Goal: Use online tool/utility: Use online tool/utility

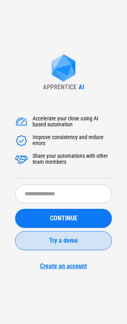
click at [57, 242] on span "Try a demo" at bounding box center [63, 240] width 29 height 6
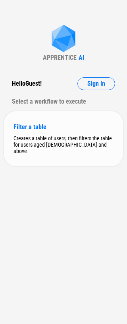
click at [30, 127] on div "Filter a table" at bounding box center [64, 127] width 100 height 8
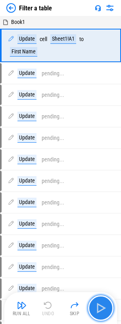
click at [104, 303] on img "button" at bounding box center [101, 308] width 13 height 13
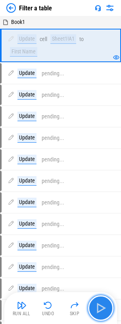
click at [104, 303] on img "button" at bounding box center [101, 308] width 13 height 13
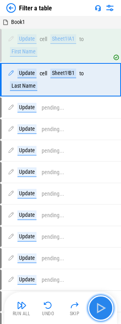
click at [104, 303] on img "button" at bounding box center [101, 308] width 13 height 13
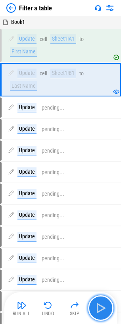
click at [104, 303] on img "button" at bounding box center [101, 308] width 13 height 13
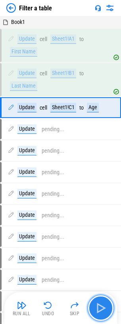
click at [104, 303] on img "button" at bounding box center [101, 308] width 13 height 13
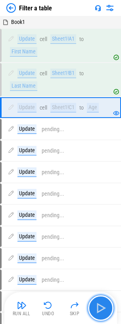
click at [104, 303] on img "button" at bounding box center [101, 308] width 13 height 13
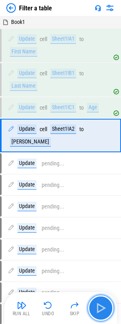
click at [104, 303] on img "button" at bounding box center [101, 308] width 13 height 13
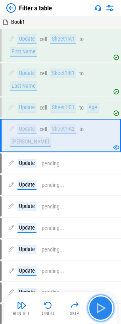
click at [104, 303] on img "button" at bounding box center [101, 308] width 13 height 13
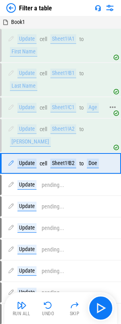
click at [66, 106] on div "Sheet1!C1" at bounding box center [64, 108] width 26 height 10
click at [56, 159] on div "Sheet1!B2" at bounding box center [64, 164] width 26 height 10
click at [112, 159] on icon at bounding box center [113, 162] width 7 height 7
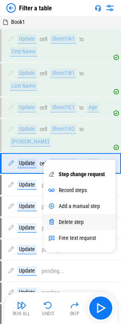
click at [78, 224] on div "Delete step" at bounding box center [71, 222] width 25 height 6
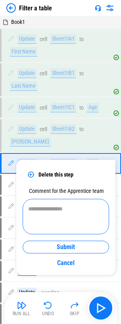
click at [69, 213] on textarea at bounding box center [66, 217] width 76 height 22
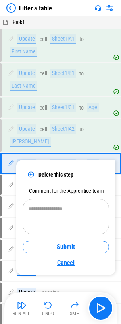
click at [67, 261] on link "Cancel" at bounding box center [66, 263] width 87 height 12
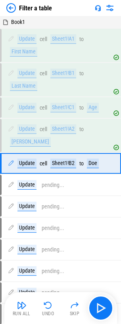
click at [99, 9] on img at bounding box center [98, 8] width 6 height 6
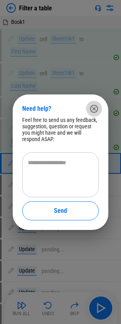
click at [95, 112] on icon "button" at bounding box center [94, 108] width 8 height 8
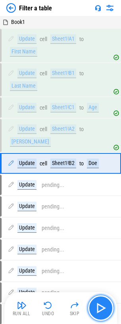
click at [103, 306] on img "button" at bounding box center [101, 308] width 13 height 13
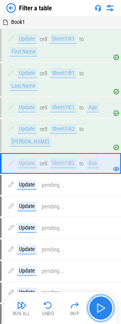
click at [103, 306] on img "button" at bounding box center [101, 308] width 13 height 13
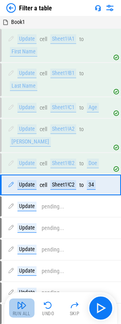
click at [20, 308] on img "button" at bounding box center [22, 305] width 10 height 10
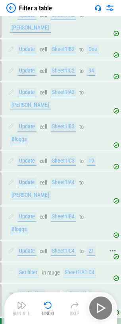
scroll to position [127, 0]
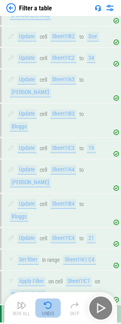
click at [49, 306] on img "button" at bounding box center [48, 305] width 10 height 10
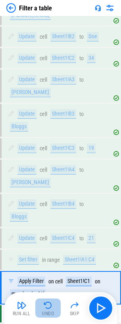
click at [49, 306] on img "button" at bounding box center [48, 305] width 10 height 10
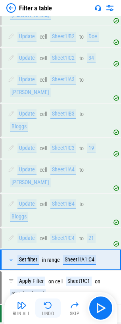
click at [49, 306] on img "button" at bounding box center [48, 305] width 10 height 10
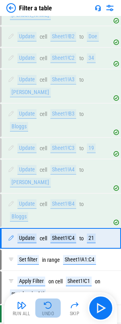
click at [49, 306] on img "button" at bounding box center [48, 305] width 10 height 10
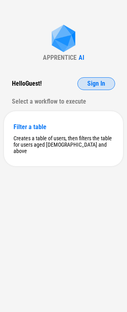
click at [102, 82] on span "Sign In" at bounding box center [97, 83] width 18 height 6
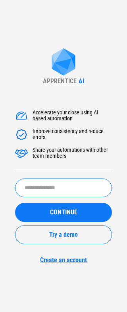
click at [61, 184] on input "text" at bounding box center [63, 187] width 97 height 19
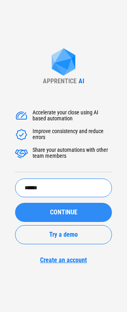
type input "******"
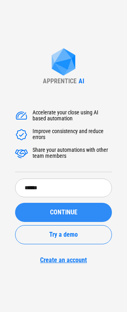
click at [55, 216] on span "CONTINUE" at bounding box center [63, 212] width 27 height 6
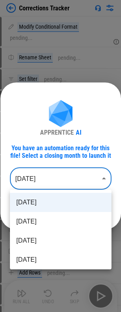
click at [106, 179] on body "Corrections Tracker Modify Conditional Format pending... Rename Sheet pending..…" at bounding box center [60, 156] width 121 height 312
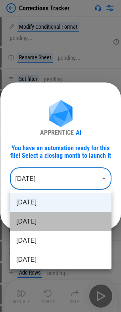
click at [80, 220] on li "[DATE]" at bounding box center [61, 221] width 102 height 19
type input "********"
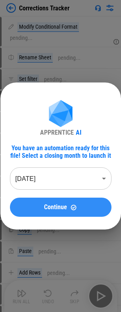
click at [54, 208] on span "Continue" at bounding box center [55, 207] width 23 height 6
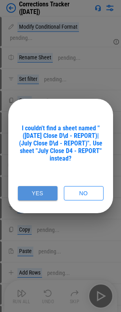
click at [31, 186] on button "Yes" at bounding box center [38, 193] width 40 height 15
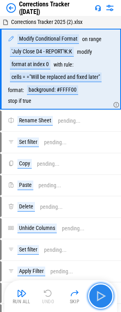
click at [100, 296] on img "button" at bounding box center [101, 296] width 13 height 13
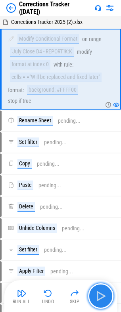
click at [98, 297] on img "button" at bounding box center [101, 296] width 13 height 13
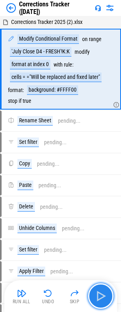
click at [104, 292] on img "button" at bounding box center [101, 296] width 13 height 13
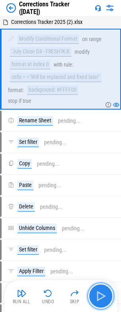
click at [104, 292] on img "button" at bounding box center [101, 296] width 13 height 13
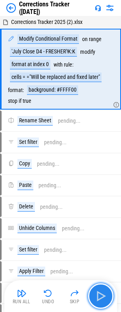
click at [99, 299] on img "button" at bounding box center [101, 296] width 13 height 13
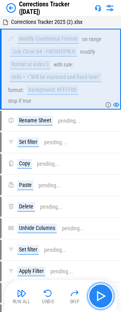
click at [99, 299] on img "button" at bounding box center [101, 296] width 13 height 13
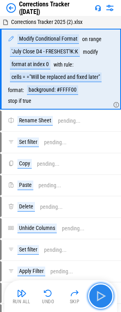
click at [99, 299] on img "button" at bounding box center [101, 296] width 13 height 13
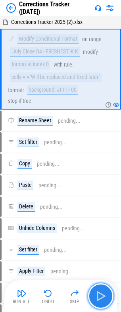
click at [99, 299] on img "button" at bounding box center [101, 296] width 13 height 13
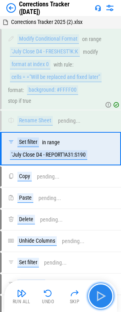
click at [99, 299] on img "button" at bounding box center [101, 296] width 13 height 13
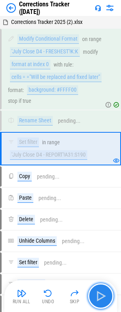
click at [99, 293] on img "button" at bounding box center [101, 296] width 13 height 13
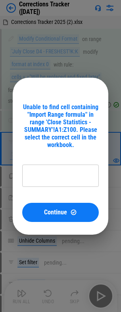
type input "**********"
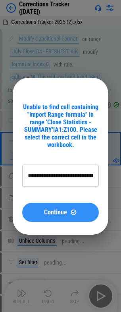
click at [56, 216] on button "Continue" at bounding box center [60, 212] width 77 height 19
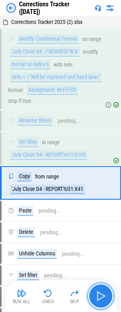
click at [96, 298] on img "button" at bounding box center [101, 296] width 13 height 13
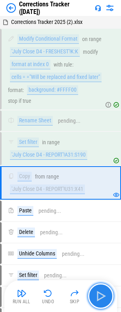
click at [104, 292] on img "button" at bounding box center [101, 296] width 13 height 13
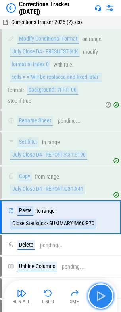
click at [97, 297] on img "button" at bounding box center [101, 296] width 13 height 13
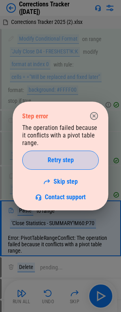
click at [65, 157] on span "Retry step" at bounding box center [61, 160] width 26 height 6
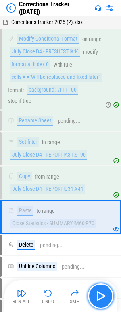
click at [103, 288] on button "button" at bounding box center [100, 295] width 25 height 25
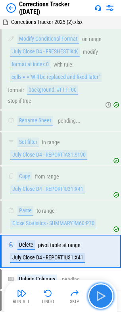
click at [103, 288] on button "button" at bounding box center [100, 295] width 25 height 25
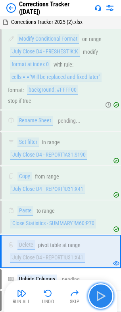
click at [103, 288] on button "button" at bounding box center [100, 295] width 25 height 25
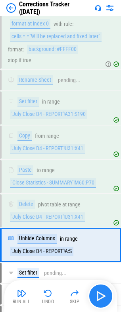
scroll to position [130, 0]
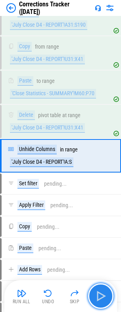
click at [103, 288] on button "button" at bounding box center [100, 295] width 25 height 25
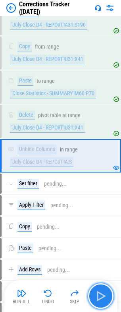
click at [103, 288] on button "button" at bounding box center [100, 295] width 25 height 25
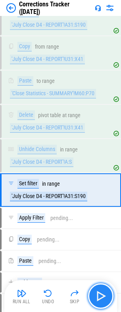
click at [103, 288] on button "button" at bounding box center [100, 295] width 25 height 25
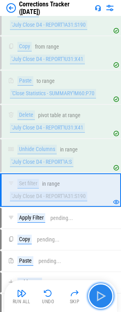
click at [103, 288] on button "button" at bounding box center [100, 295] width 25 height 25
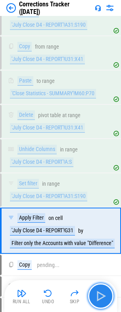
click at [103, 288] on button "button" at bounding box center [100, 295] width 25 height 25
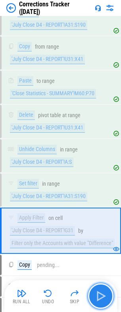
click at [103, 288] on button "button" at bounding box center [100, 295] width 25 height 25
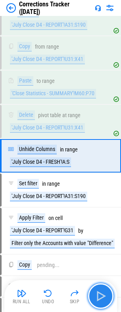
click at [103, 288] on button "button" at bounding box center [100, 295] width 25 height 25
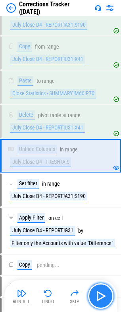
click at [103, 288] on button "button" at bounding box center [100, 295] width 25 height 25
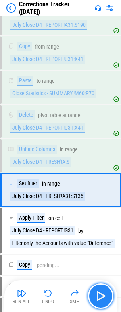
click at [103, 288] on button "button" at bounding box center [100, 295] width 25 height 25
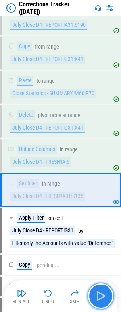
click at [103, 288] on button "button" at bounding box center [100, 295] width 25 height 25
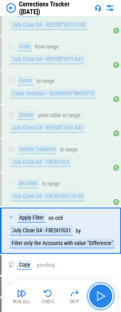
click at [103, 288] on button "button" at bounding box center [100, 295] width 25 height 25
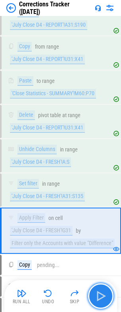
click at [103, 288] on button "button" at bounding box center [100, 295] width 25 height 25
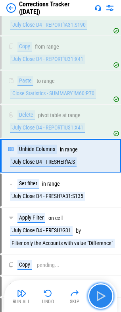
click at [103, 288] on button "button" at bounding box center [100, 295] width 25 height 25
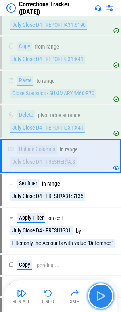
click at [103, 288] on button "button" at bounding box center [100, 295] width 25 height 25
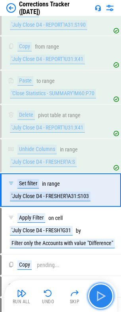
click at [103, 288] on button "button" at bounding box center [100, 295] width 25 height 25
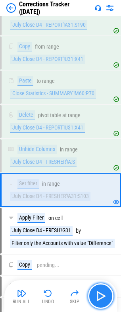
click at [103, 288] on button "button" at bounding box center [100, 295] width 25 height 25
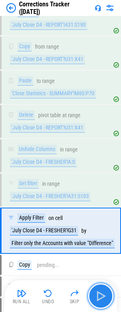
click at [103, 288] on button "button" at bounding box center [100, 295] width 25 height 25
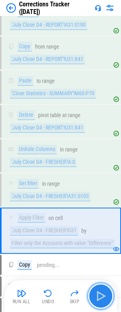
click at [103, 288] on button "button" at bounding box center [100, 295] width 25 height 25
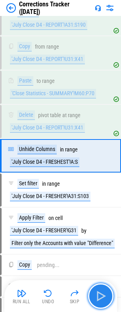
click at [103, 288] on button "button" at bounding box center [100, 295] width 25 height 25
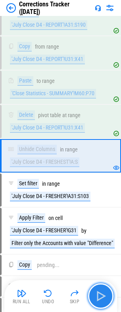
click at [103, 288] on button "button" at bounding box center [100, 295] width 25 height 25
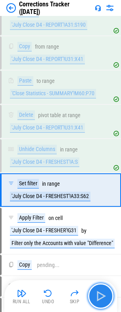
click at [103, 288] on button "button" at bounding box center [100, 295] width 25 height 25
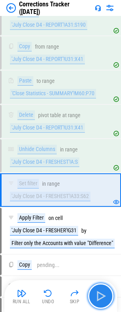
click at [103, 288] on button "button" at bounding box center [100, 295] width 25 height 25
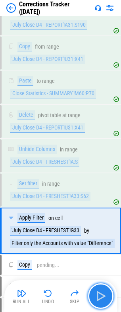
click at [103, 288] on button "button" at bounding box center [100, 295] width 25 height 25
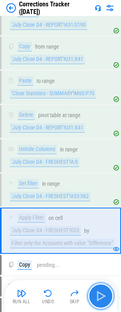
click at [103, 288] on button "button" at bounding box center [100, 295] width 25 height 25
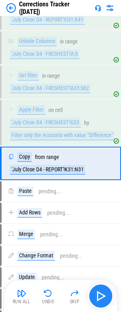
scroll to position [245, 0]
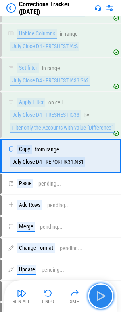
click at [103, 288] on button "button" at bounding box center [100, 295] width 25 height 25
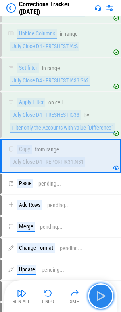
click at [103, 288] on button "button" at bounding box center [100, 295] width 25 height 25
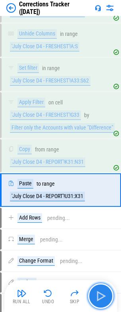
click at [103, 288] on button "button" at bounding box center [100, 295] width 25 height 25
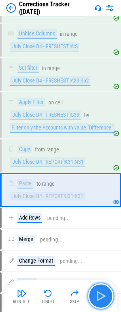
click at [103, 288] on button "button" at bounding box center [100, 295] width 25 height 25
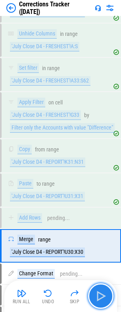
click at [103, 288] on button "button" at bounding box center [100, 295] width 25 height 25
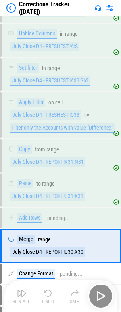
click at [103, 288] on div "Run All Undo Skip" at bounding box center [61, 295] width 105 height 25
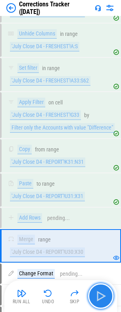
click at [103, 288] on button "button" at bounding box center [100, 295] width 25 height 25
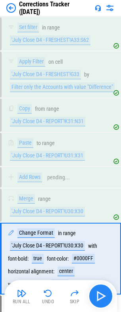
scroll to position [389, 0]
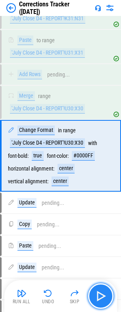
click at [103, 288] on button "button" at bounding box center [100, 295] width 25 height 25
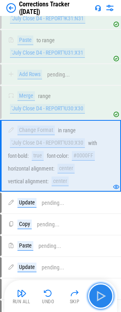
click at [103, 288] on button "button" at bounding box center [100, 295] width 25 height 25
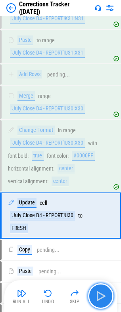
click at [103, 288] on button "button" at bounding box center [100, 295] width 25 height 25
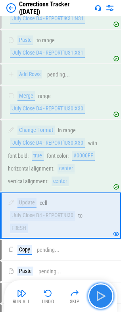
click at [103, 288] on button "button" at bounding box center [100, 295] width 25 height 25
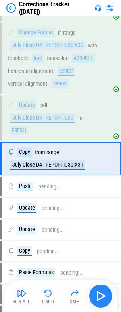
scroll to position [489, 0]
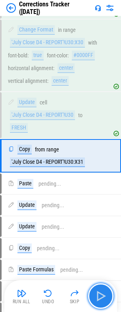
click at [103, 288] on button "button" at bounding box center [100, 295] width 25 height 25
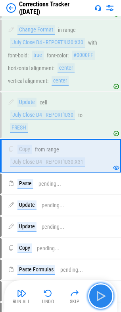
click at [103, 288] on button "button" at bounding box center [100, 295] width 25 height 25
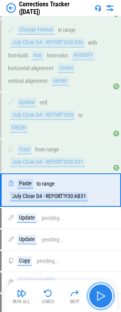
click at [103, 288] on button "button" at bounding box center [100, 295] width 25 height 25
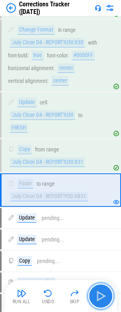
click at [103, 288] on button "button" at bounding box center [100, 295] width 25 height 25
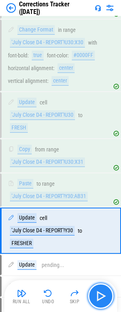
click at [103, 288] on button "button" at bounding box center [100, 295] width 25 height 25
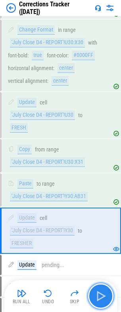
click at [103, 288] on button "button" at bounding box center [100, 295] width 25 height 25
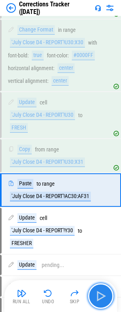
click at [103, 288] on button "button" at bounding box center [100, 295] width 25 height 25
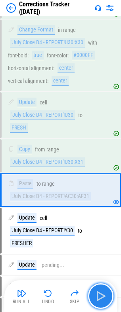
click at [103, 288] on button "button" at bounding box center [100, 295] width 25 height 25
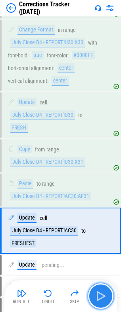
click at [103, 288] on button "button" at bounding box center [100, 295] width 25 height 25
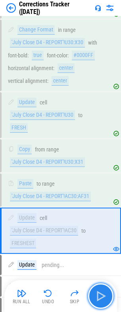
click at [103, 288] on button "button" at bounding box center [100, 295] width 25 height 25
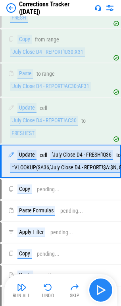
scroll to position [607, 0]
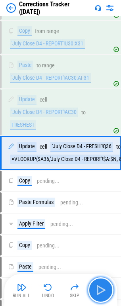
click at [103, 288] on img "button" at bounding box center [101, 290] width 13 height 13
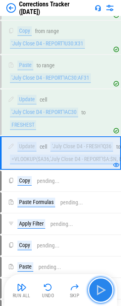
click at [103, 288] on img "button" at bounding box center [101, 290] width 13 height 13
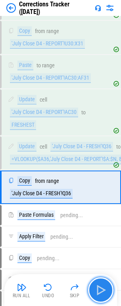
click at [103, 288] on img "button" at bounding box center [101, 290] width 13 height 13
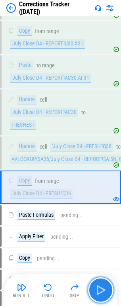
click at [103, 288] on img "button" at bounding box center [101, 290] width 13 height 13
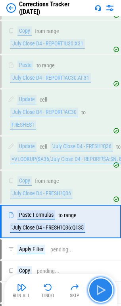
click at [103, 288] on img "button" at bounding box center [101, 290] width 13 height 13
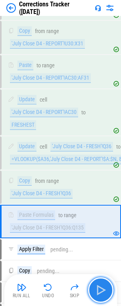
click at [103, 288] on img "button" at bounding box center [101, 290] width 13 height 13
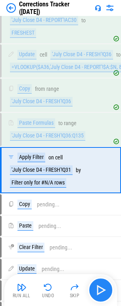
scroll to position [717, 0]
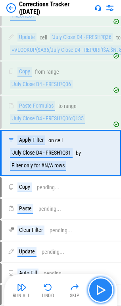
click at [103, 288] on img "button" at bounding box center [101, 290] width 13 height 13
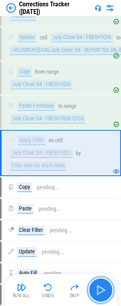
click at [103, 288] on img "button" at bounding box center [101, 290] width 13 height 13
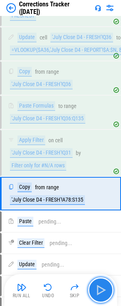
click at [103, 288] on img "button" at bounding box center [101, 290] width 13 height 13
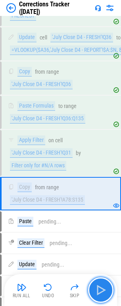
click at [103, 288] on img "button" at bounding box center [101, 290] width 13 height 13
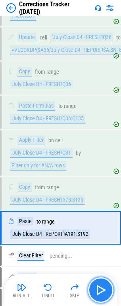
click at [103, 288] on img "button" at bounding box center [101, 290] width 13 height 13
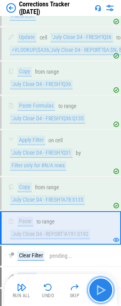
click at [103, 288] on img "button" at bounding box center [101, 290] width 13 height 13
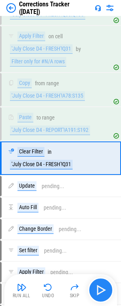
scroll to position [826, 0]
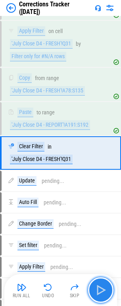
click at [103, 288] on img "button" at bounding box center [101, 290] width 13 height 13
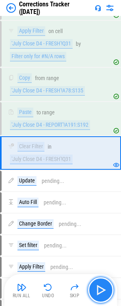
click at [103, 288] on img "button" at bounding box center [101, 290] width 13 height 13
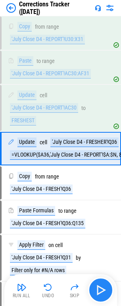
scroll to position [607, 0]
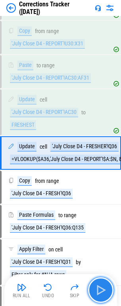
click at [103, 288] on img "button" at bounding box center [101, 290] width 13 height 13
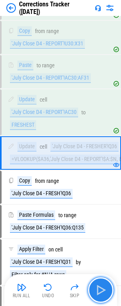
click at [103, 288] on img "button" at bounding box center [101, 290] width 13 height 13
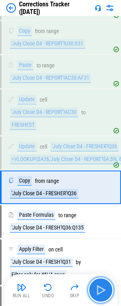
click at [103, 288] on img "button" at bounding box center [101, 290] width 13 height 13
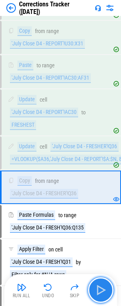
click at [103, 288] on img "button" at bounding box center [101, 290] width 13 height 13
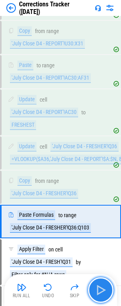
click at [103, 288] on img "button" at bounding box center [101, 290] width 13 height 13
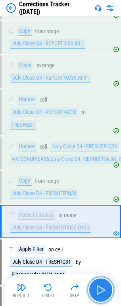
click at [103, 288] on img "button" at bounding box center [101, 290] width 13 height 13
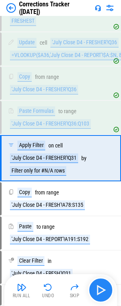
scroll to position [717, 0]
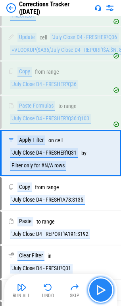
click at [103, 288] on img "button" at bounding box center [101, 290] width 13 height 13
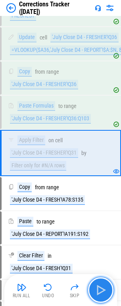
click at [103, 288] on img "button" at bounding box center [101, 290] width 13 height 13
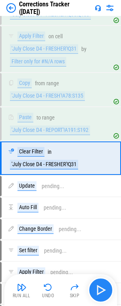
scroll to position [826, 0]
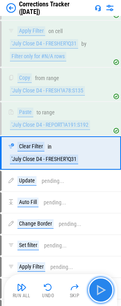
click at [103, 288] on img "button" at bounding box center [101, 290] width 13 height 13
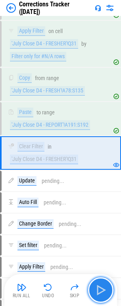
click at [103, 288] on img "button" at bounding box center [101, 290] width 13 height 13
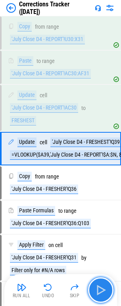
scroll to position [607, 0]
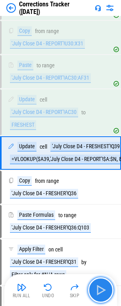
click at [103, 288] on img "button" at bounding box center [101, 290] width 13 height 13
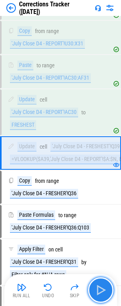
click at [103, 288] on img "button" at bounding box center [101, 290] width 13 height 13
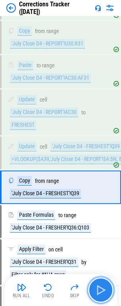
click at [103, 288] on img "button" at bounding box center [101, 290] width 13 height 13
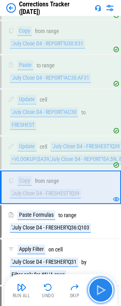
click at [103, 288] on img "button" at bounding box center [101, 290] width 13 height 13
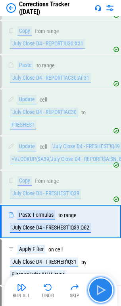
click at [103, 288] on img "button" at bounding box center [101, 290] width 13 height 13
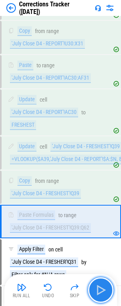
click at [103, 288] on img "button" at bounding box center [101, 290] width 13 height 13
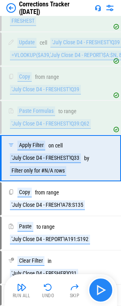
scroll to position [717, 0]
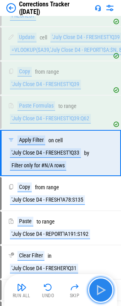
click at [103, 288] on img "button" at bounding box center [101, 290] width 13 height 13
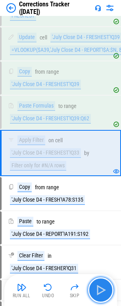
click at [103, 288] on img "button" at bounding box center [101, 290] width 13 height 13
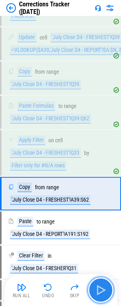
click at [103, 288] on img "button" at bounding box center [101, 290] width 13 height 13
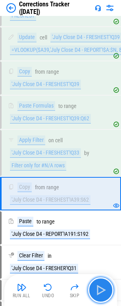
click at [103, 288] on img "button" at bounding box center [101, 290] width 13 height 13
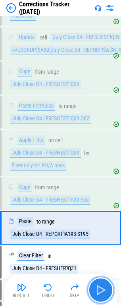
click at [103, 288] on img "button" at bounding box center [101, 290] width 13 height 13
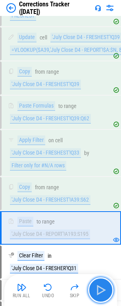
click at [103, 288] on img "button" at bounding box center [101, 290] width 13 height 13
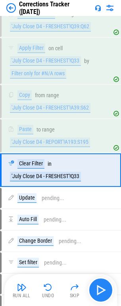
scroll to position [826, 0]
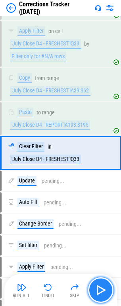
click at [103, 288] on img "button" at bounding box center [101, 290] width 13 height 13
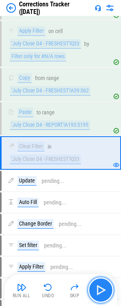
click at [103, 288] on img "button" at bounding box center [101, 290] width 13 height 13
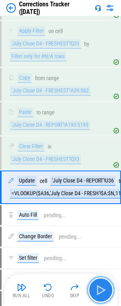
click at [103, 288] on img "button" at bounding box center [101, 290] width 13 height 13
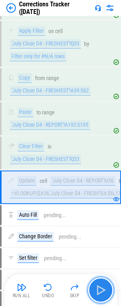
click at [103, 288] on img "button" at bounding box center [101, 290] width 13 height 13
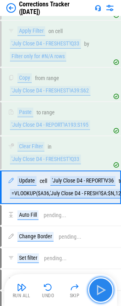
click at [103, 288] on img "button" at bounding box center [101, 290] width 13 height 13
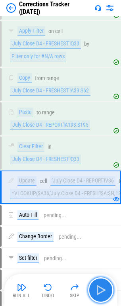
click at [103, 288] on img "button" at bounding box center [101, 290] width 13 height 13
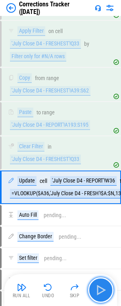
click at [103, 288] on img "button" at bounding box center [101, 290] width 13 height 13
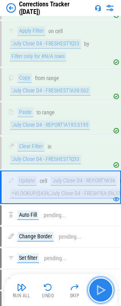
click at [103, 288] on img "button" at bounding box center [101, 290] width 13 height 13
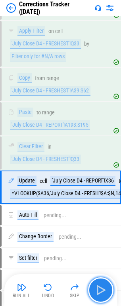
click at [103, 288] on img "button" at bounding box center [101, 290] width 13 height 13
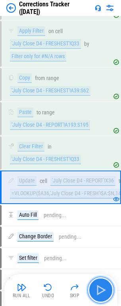
click at [103, 288] on img "button" at bounding box center [101, 290] width 13 height 13
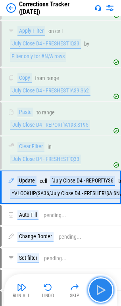
click at [103, 288] on img "button" at bounding box center [101, 290] width 13 height 13
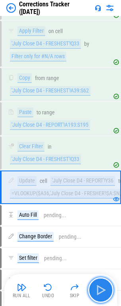
click at [103, 288] on img "button" at bounding box center [101, 290] width 13 height 13
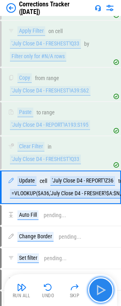
click at [103, 288] on img "button" at bounding box center [101, 290] width 13 height 13
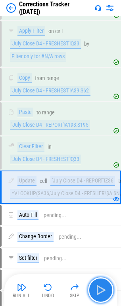
click at [103, 288] on img "button" at bounding box center [101, 290] width 13 height 13
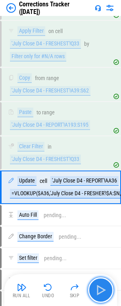
click at [103, 288] on img "button" at bounding box center [101, 290] width 13 height 13
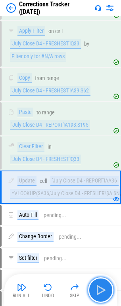
click at [103, 288] on img "button" at bounding box center [101, 290] width 13 height 13
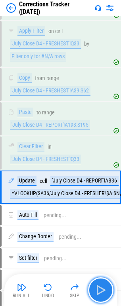
click at [103, 288] on img "button" at bounding box center [101, 290] width 13 height 13
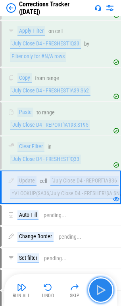
click at [103, 288] on img "button" at bounding box center [101, 290] width 13 height 13
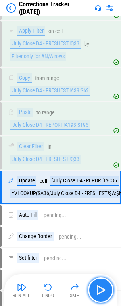
click at [103, 288] on img "button" at bounding box center [101, 290] width 13 height 13
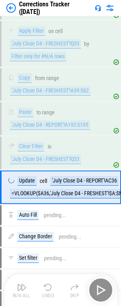
click at [103, 288] on div "Run All Undo Skip" at bounding box center [61, 289] width 105 height 25
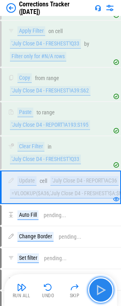
click at [103, 288] on img "button" at bounding box center [101, 290] width 13 height 13
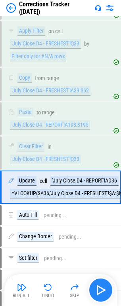
click at [103, 288] on div "Run All Undo Skip" at bounding box center [61, 289] width 105 height 25
click at [103, 288] on img "button" at bounding box center [101, 290] width 13 height 13
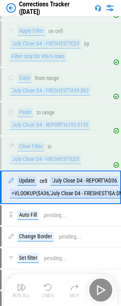
click at [103, 288] on div "Run All Undo Skip" at bounding box center [61, 289] width 105 height 25
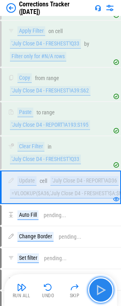
click at [103, 288] on img "button" at bounding box center [101, 290] width 13 height 13
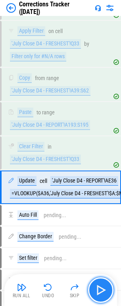
click at [103, 288] on img "button" at bounding box center [101, 290] width 13 height 13
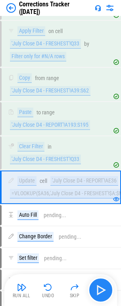
click at [103, 288] on div "Run All Undo Skip" at bounding box center [61, 289] width 105 height 25
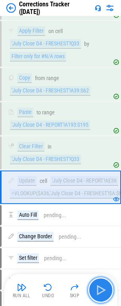
click at [103, 288] on img "button" at bounding box center [101, 290] width 13 height 13
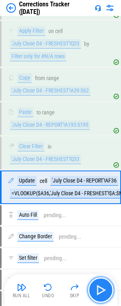
click at [103, 288] on img "button" at bounding box center [101, 290] width 13 height 13
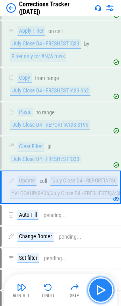
click at [103, 288] on img "button" at bounding box center [101, 290] width 13 height 13
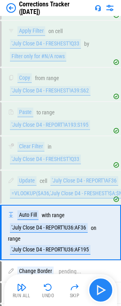
click at [103, 288] on div "Run All Undo Skip" at bounding box center [61, 289] width 105 height 25
click at [103, 288] on img "button" at bounding box center [101, 290] width 13 height 13
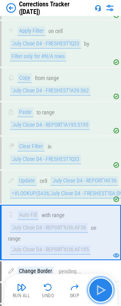
click at [103, 288] on img "button" at bounding box center [101, 290] width 13 height 13
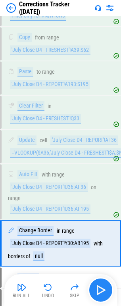
scroll to position [957, 0]
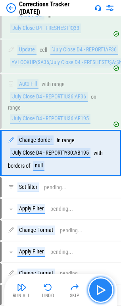
click at [103, 288] on img "button" at bounding box center [101, 290] width 13 height 13
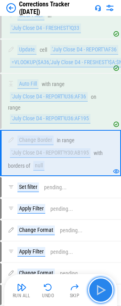
click at [103, 288] on img "button" at bounding box center [101, 290] width 13 height 13
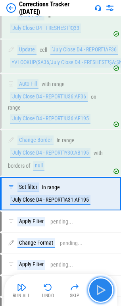
click at [103, 288] on img "button" at bounding box center [101, 290] width 13 height 13
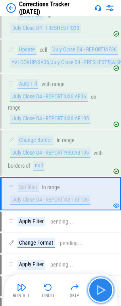
click at [103, 288] on img "button" at bounding box center [101, 290] width 13 height 13
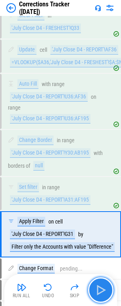
click at [103, 288] on img "button" at bounding box center [101, 290] width 13 height 13
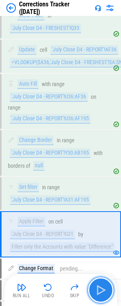
click at [103, 288] on img "button" at bounding box center [101, 290] width 13 height 13
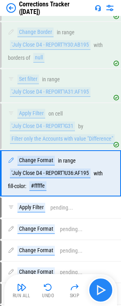
scroll to position [1085, 0]
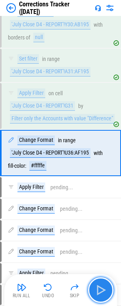
click at [103, 288] on img "button" at bounding box center [101, 290] width 13 height 13
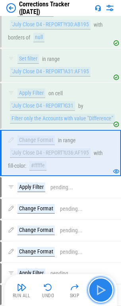
click at [103, 288] on img "button" at bounding box center [101, 290] width 13 height 13
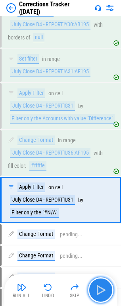
click at [103, 288] on img "button" at bounding box center [101, 290] width 13 height 13
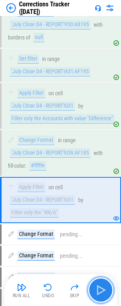
click at [103, 288] on img "button" at bounding box center [101, 290] width 13 height 13
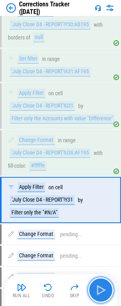
click at [103, 288] on img "button" at bounding box center [101, 290] width 13 height 13
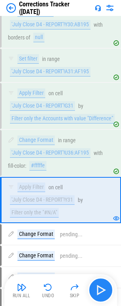
click at [103, 288] on div "Run All Undo Skip" at bounding box center [61, 289] width 105 height 25
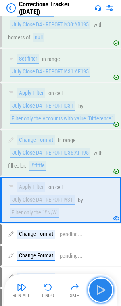
click at [103, 288] on img "button" at bounding box center [101, 290] width 13 height 13
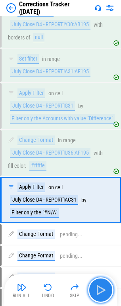
click at [103, 288] on img "button" at bounding box center [101, 290] width 13 height 13
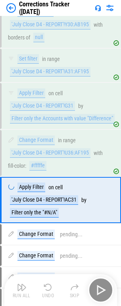
click at [103, 288] on div "Run All Undo Skip" at bounding box center [61, 289] width 105 height 25
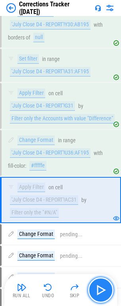
click at [103, 288] on img "button" at bounding box center [101, 290] width 13 height 13
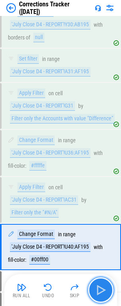
click at [103, 288] on img "button" at bounding box center [101, 290] width 13 height 13
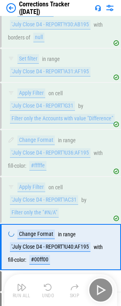
click at [103, 288] on div "Run All Undo Skip" at bounding box center [61, 289] width 105 height 25
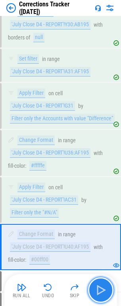
click at [103, 288] on img "button" at bounding box center [101, 290] width 13 height 13
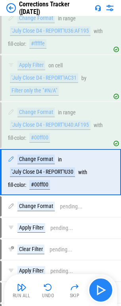
scroll to position [1226, 0]
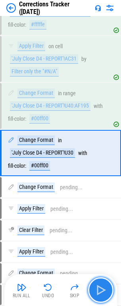
click at [103, 288] on img "button" at bounding box center [101, 290] width 13 height 13
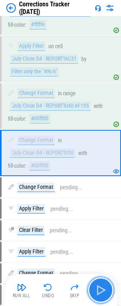
click at [103, 288] on img "button" at bounding box center [101, 290] width 13 height 13
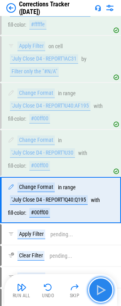
click at [103, 288] on img "button" at bounding box center [101, 290] width 13 height 13
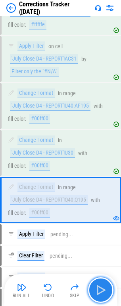
click at [103, 288] on img "button" at bounding box center [101, 290] width 13 height 13
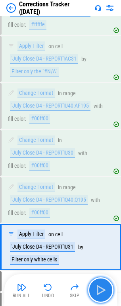
click at [103, 288] on img "button" at bounding box center [101, 290] width 13 height 13
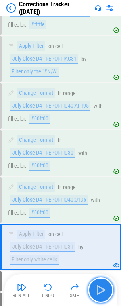
click at [103, 288] on img "button" at bounding box center [101, 290] width 13 height 13
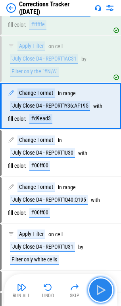
click at [103, 288] on img "button" at bounding box center [101, 290] width 13 height 13
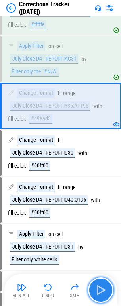
click at [103, 288] on img "button" at bounding box center [101, 290] width 13 height 13
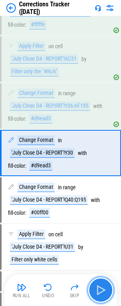
click at [103, 288] on img "button" at bounding box center [101, 290] width 13 height 13
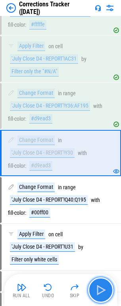
click at [103, 288] on img "button" at bounding box center [101, 290] width 13 height 13
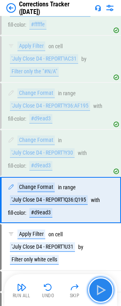
click at [103, 288] on img "button" at bounding box center [101, 290] width 13 height 13
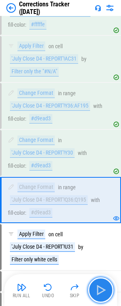
click at [103, 288] on img "button" at bounding box center [101, 290] width 13 height 13
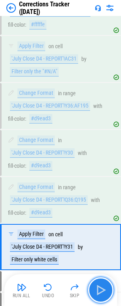
click at [103, 288] on img "button" at bounding box center [101, 290] width 13 height 13
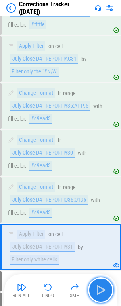
click at [103, 288] on img "button" at bounding box center [101, 290] width 13 height 13
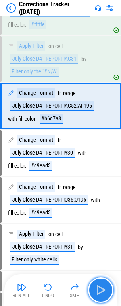
click at [103, 288] on img "button" at bounding box center [101, 290] width 13 height 13
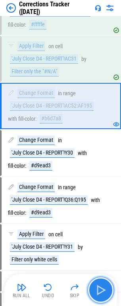
click at [103, 288] on img "button" at bounding box center [101, 290] width 13 height 13
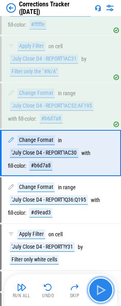
click at [103, 288] on img "button" at bounding box center [101, 290] width 13 height 13
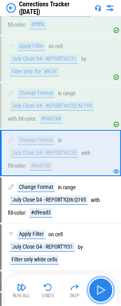
click at [103, 288] on img "button" at bounding box center [101, 290] width 13 height 13
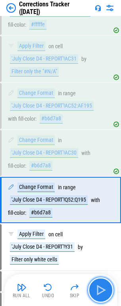
click at [103, 288] on img "button" at bounding box center [101, 290] width 13 height 13
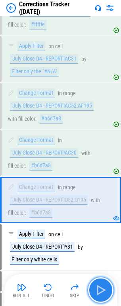
click at [103, 288] on img "button" at bounding box center [101, 290] width 13 height 13
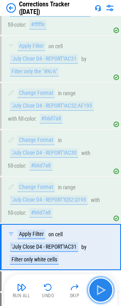
click at [103, 288] on img "button" at bounding box center [101, 290] width 13 height 13
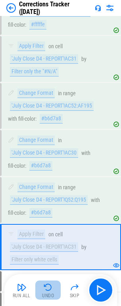
click at [45, 291] on img "button" at bounding box center [48, 287] width 10 height 10
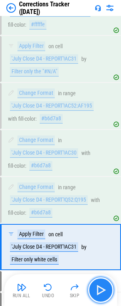
click at [106, 292] on img "button" at bounding box center [101, 290] width 13 height 13
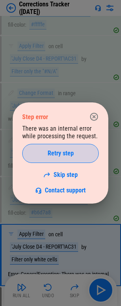
click at [64, 152] on span "Retry step" at bounding box center [61, 153] width 26 height 6
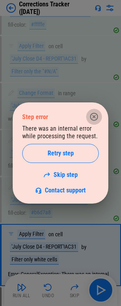
click at [96, 118] on icon "button" at bounding box center [94, 117] width 8 height 8
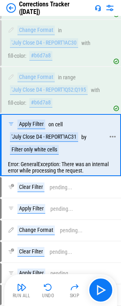
scroll to position [1336, 0]
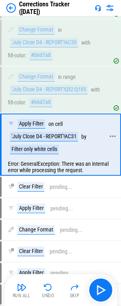
click at [96, 125] on div "Apply Filter on cell 'July Close D4 - REPORT'!AC31 by Filter only white cells" at bounding box center [56, 136] width 97 height 35
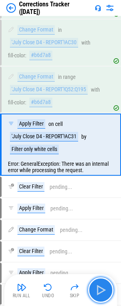
click at [102, 294] on img "button" at bounding box center [101, 290] width 13 height 13
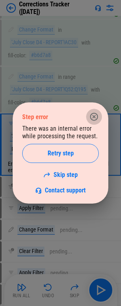
click at [96, 115] on icon "button" at bounding box center [95, 117] width 10 height 10
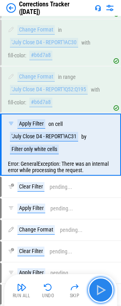
click at [105, 287] on img "button" at bounding box center [101, 290] width 13 height 13
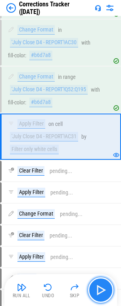
click at [105, 287] on img "button" at bounding box center [101, 290] width 13 height 13
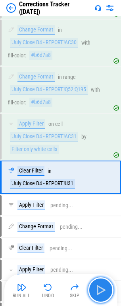
click at [105, 287] on img "button" at bounding box center [101, 290] width 13 height 13
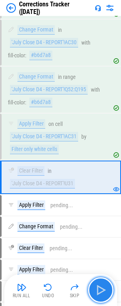
click at [105, 287] on img "button" at bounding box center [101, 290] width 13 height 13
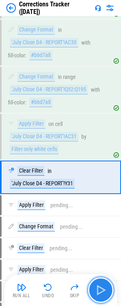
click at [105, 287] on img "button" at bounding box center [101, 290] width 13 height 13
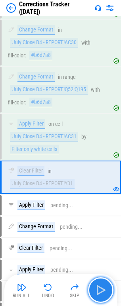
click at [105, 287] on img "button" at bounding box center [101, 290] width 13 height 13
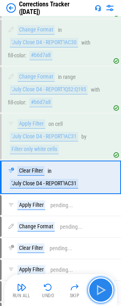
click at [105, 287] on img "button" at bounding box center [101, 290] width 13 height 13
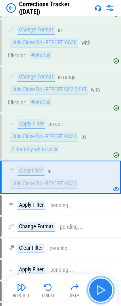
click at [105, 287] on img "button" at bounding box center [101, 290] width 13 height 13
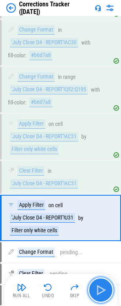
click at [105, 287] on img "button" at bounding box center [101, 290] width 13 height 13
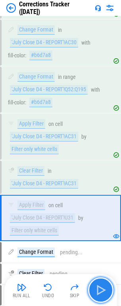
click at [105, 287] on img "button" at bounding box center [101, 290] width 13 height 13
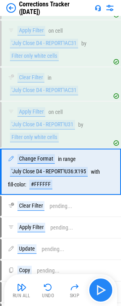
scroll to position [1448, 0]
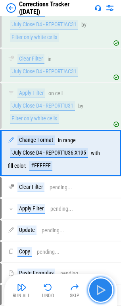
click at [105, 287] on img "button" at bounding box center [101, 290] width 13 height 13
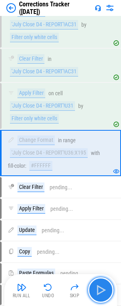
click at [105, 287] on img "button" at bounding box center [101, 290] width 13 height 13
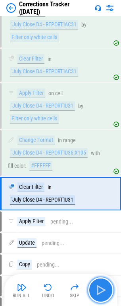
click at [105, 287] on img "button" at bounding box center [101, 290] width 13 height 13
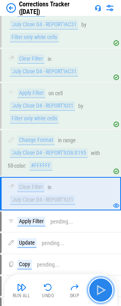
click at [105, 287] on img "button" at bounding box center [101, 290] width 13 height 13
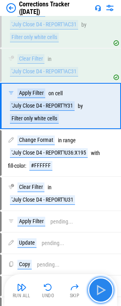
click at [105, 287] on img "button" at bounding box center [101, 290] width 13 height 13
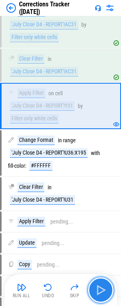
click at [105, 287] on img "button" at bounding box center [101, 290] width 13 height 13
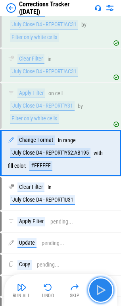
click at [105, 287] on img "button" at bounding box center [101, 290] width 13 height 13
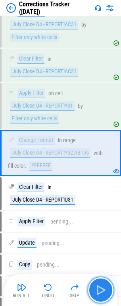
click at [105, 287] on img "button" at bounding box center [101, 290] width 13 height 13
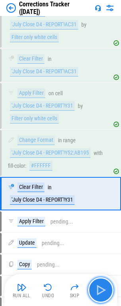
click at [105, 287] on img "button" at bounding box center [101, 290] width 13 height 13
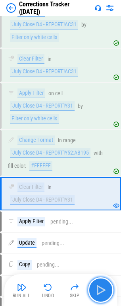
click at [105, 287] on img "button" at bounding box center [101, 290] width 13 height 13
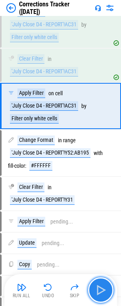
click at [105, 287] on img "button" at bounding box center [101, 290] width 13 height 13
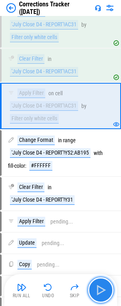
click at [105, 287] on img "button" at bounding box center [101, 290] width 13 height 13
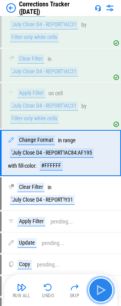
click at [105, 287] on img "button" at bounding box center [101, 290] width 13 height 13
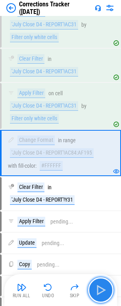
click at [105, 287] on img "button" at bounding box center [101, 290] width 13 height 13
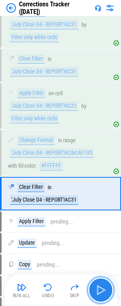
click at [105, 287] on img "button" at bounding box center [101, 290] width 13 height 13
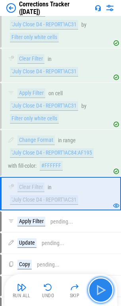
click at [105, 287] on img "button" at bounding box center [101, 290] width 13 height 13
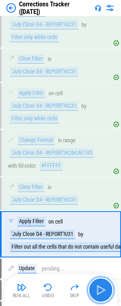
click at [105, 287] on img "button" at bounding box center [101, 290] width 13 height 13
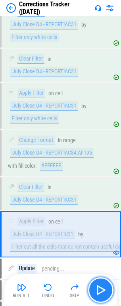
click at [105, 287] on img "button" at bounding box center [101, 290] width 13 height 13
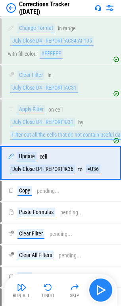
scroll to position [1570, 0]
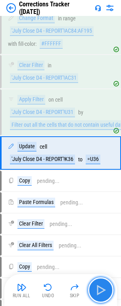
click at [105, 287] on img "button" at bounding box center [101, 290] width 13 height 13
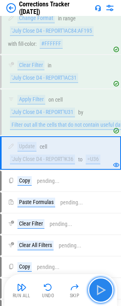
click at [105, 287] on img "button" at bounding box center [101, 290] width 13 height 13
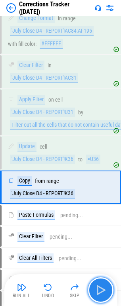
click at [105, 287] on img "button" at bounding box center [101, 290] width 13 height 13
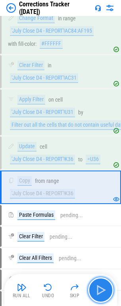
click at [105, 287] on img "button" at bounding box center [101, 290] width 13 height 13
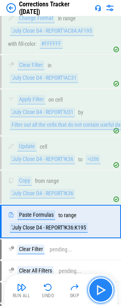
click at [105, 287] on img "button" at bounding box center [101, 290] width 13 height 13
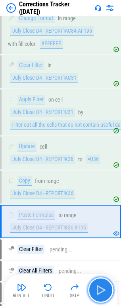
click at [105, 287] on img "button" at bounding box center [101, 290] width 13 height 13
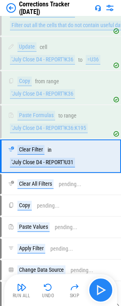
scroll to position [1673, 0]
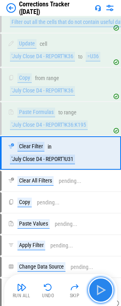
click at [105, 287] on img "button" at bounding box center [101, 290] width 13 height 13
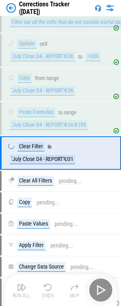
click at [105, 287] on div "Run All Undo Skip" at bounding box center [61, 289] width 105 height 25
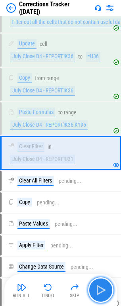
click at [105, 287] on img "button" at bounding box center [101, 290] width 13 height 13
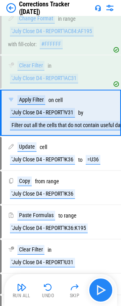
scroll to position [1530, 0]
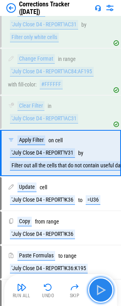
click at [105, 287] on img "button" at bounding box center [101, 290] width 13 height 13
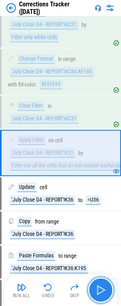
click at [105, 287] on img "button" at bounding box center [101, 290] width 13 height 13
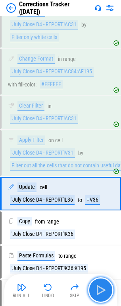
click at [105, 287] on img "button" at bounding box center [101, 290] width 13 height 13
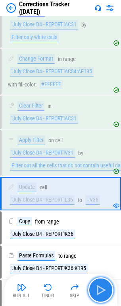
click at [105, 287] on img "button" at bounding box center [101, 290] width 13 height 13
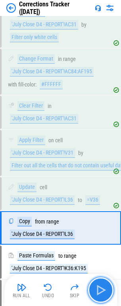
click at [105, 287] on img "button" at bounding box center [101, 290] width 13 height 13
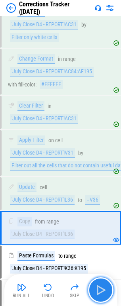
click at [105, 287] on img "button" at bounding box center [101, 290] width 13 height 13
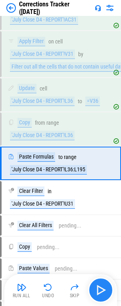
scroll to position [1639, 0]
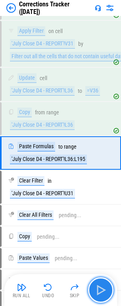
click at [105, 287] on img "button" at bounding box center [101, 290] width 13 height 13
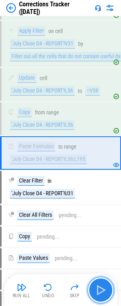
click at [105, 287] on img "button" at bounding box center [101, 290] width 13 height 13
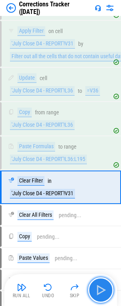
click at [105, 287] on img "button" at bounding box center [101, 290] width 13 height 13
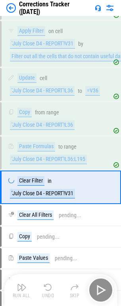
click at [105, 287] on div "Run All Undo Skip" at bounding box center [61, 289] width 105 height 25
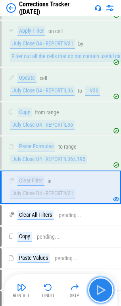
click at [105, 287] on img "button" at bounding box center [101, 290] width 13 height 13
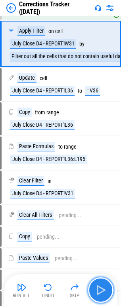
click at [105, 287] on img "button" at bounding box center [101, 290] width 13 height 13
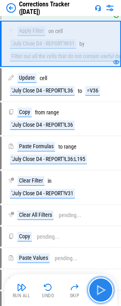
click at [105, 287] on img "button" at bounding box center [101, 290] width 13 height 13
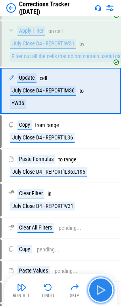
click at [105, 287] on img "button" at bounding box center [101, 290] width 13 height 13
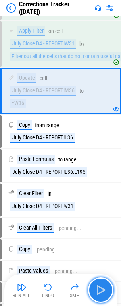
click at [105, 287] on img "button" at bounding box center [101, 290] width 13 height 13
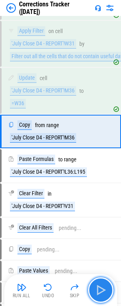
click at [105, 287] on img "button" at bounding box center [101, 290] width 13 height 13
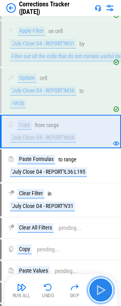
click at [105, 287] on img "button" at bounding box center [101, 290] width 13 height 13
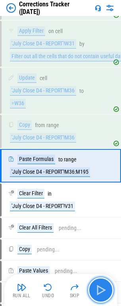
click at [105, 287] on img "button" at bounding box center [101, 290] width 13 height 13
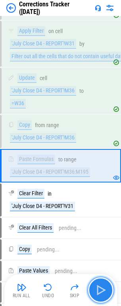
click at [105, 287] on img "button" at bounding box center [101, 290] width 13 height 13
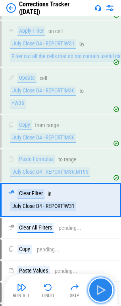
click at [105, 287] on img "button" at bounding box center [101, 290] width 13 height 13
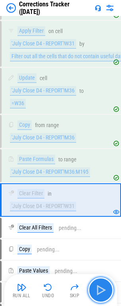
click at [105, 287] on img "button" at bounding box center [101, 290] width 13 height 13
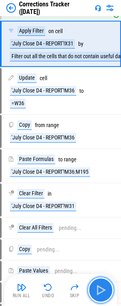
click at [105, 287] on img "button" at bounding box center [101, 290] width 13 height 13
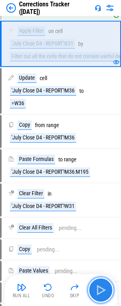
click at [105, 287] on img "button" at bounding box center [101, 290] width 13 height 13
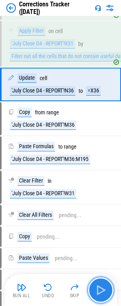
click at [105, 287] on img "button" at bounding box center [101, 290] width 13 height 13
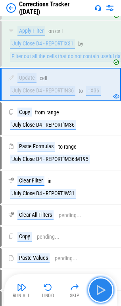
click at [105, 287] on img "button" at bounding box center [101, 290] width 13 height 13
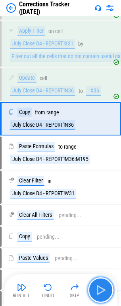
click at [105, 287] on img "button" at bounding box center [101, 290] width 13 height 13
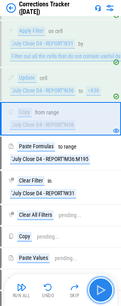
click at [105, 287] on img "button" at bounding box center [101, 290] width 13 height 13
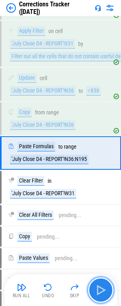
click at [105, 287] on img "button" at bounding box center [101, 290] width 13 height 13
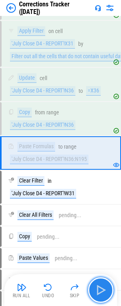
click at [105, 287] on img "button" at bounding box center [101, 290] width 13 height 13
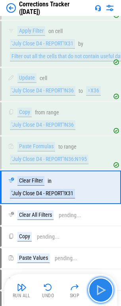
click at [105, 287] on img "button" at bounding box center [101, 290] width 13 height 13
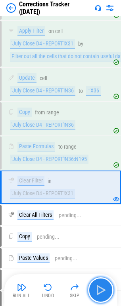
click at [105, 287] on img "button" at bounding box center [101, 290] width 13 height 13
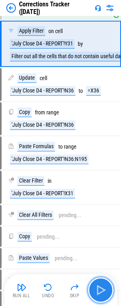
click at [105, 287] on img "button" at bounding box center [101, 290] width 13 height 13
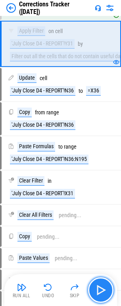
click at [105, 287] on img "button" at bounding box center [101, 290] width 13 height 13
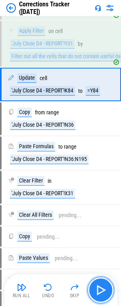
click at [105, 287] on img "button" at bounding box center [101, 290] width 13 height 13
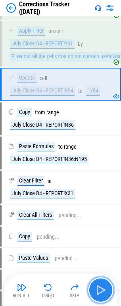
click at [105, 287] on img "button" at bounding box center [101, 290] width 13 height 13
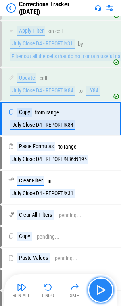
click at [105, 287] on img "button" at bounding box center [101, 290] width 13 height 13
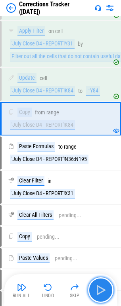
click at [105, 287] on img "button" at bounding box center [101, 290] width 13 height 13
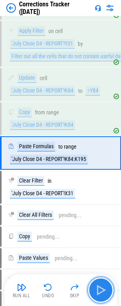
click at [105, 287] on img "button" at bounding box center [101, 290] width 13 height 13
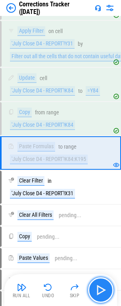
click at [105, 287] on img "button" at bounding box center [101, 290] width 13 height 13
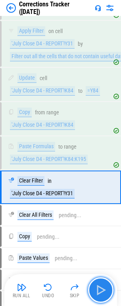
click at [105, 287] on img "button" at bounding box center [101, 290] width 13 height 13
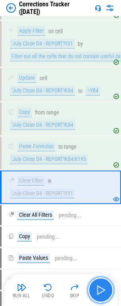
click at [105, 287] on img "button" at bounding box center [101, 290] width 13 height 13
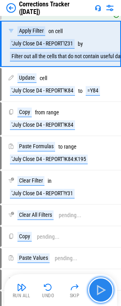
click at [105, 287] on img "button" at bounding box center [101, 290] width 13 height 13
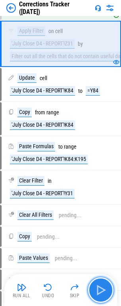
click at [105, 287] on img "button" at bounding box center [101, 290] width 13 height 13
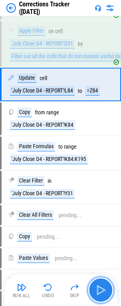
click at [105, 287] on img "button" at bounding box center [101, 290] width 13 height 13
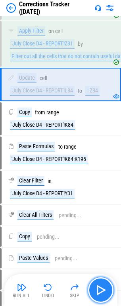
click at [105, 287] on img "button" at bounding box center [101, 290] width 13 height 13
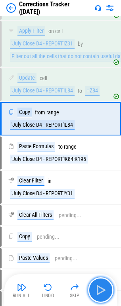
click at [105, 287] on img "button" at bounding box center [101, 290] width 13 height 13
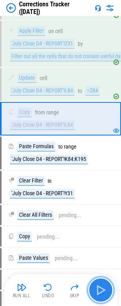
click at [105, 287] on img "button" at bounding box center [101, 290] width 13 height 13
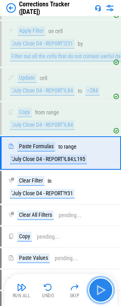
click at [105, 287] on img "button" at bounding box center [101, 290] width 13 height 13
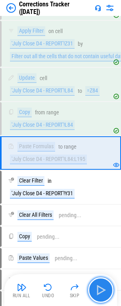
click at [105, 287] on img "button" at bounding box center [101, 290] width 13 height 13
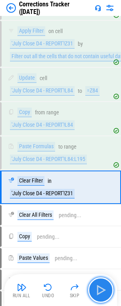
click at [105, 287] on img "button" at bounding box center [101, 290] width 13 height 13
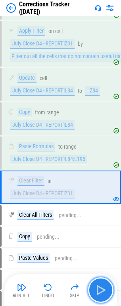
click at [105, 287] on img "button" at bounding box center [101, 290] width 13 height 13
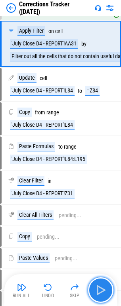
click at [105, 287] on img "button" at bounding box center [101, 290] width 13 height 13
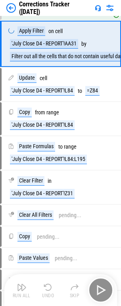
click at [105, 287] on div "Run All Undo Skip" at bounding box center [61, 289] width 105 height 25
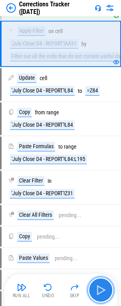
click at [105, 287] on img "button" at bounding box center [101, 290] width 13 height 13
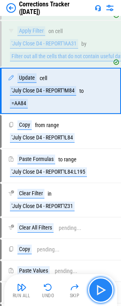
click at [105, 287] on img "button" at bounding box center [101, 290] width 13 height 13
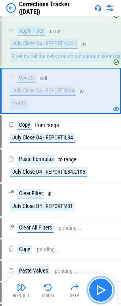
click at [105, 287] on img "button" at bounding box center [101, 290] width 13 height 13
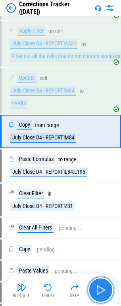
click at [105, 287] on img "button" at bounding box center [101, 290] width 13 height 13
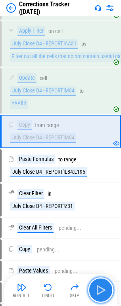
click at [105, 287] on img "button" at bounding box center [101, 290] width 13 height 13
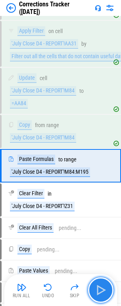
click at [105, 287] on img "button" at bounding box center [101, 290] width 13 height 13
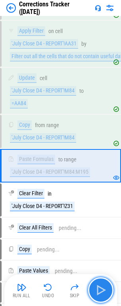
click at [105, 287] on img "button" at bounding box center [101, 290] width 13 height 13
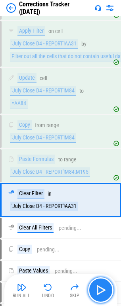
click at [101, 287] on img "button" at bounding box center [101, 290] width 13 height 13
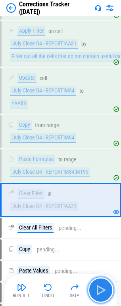
click at [101, 287] on img "button" at bounding box center [101, 290] width 13 height 13
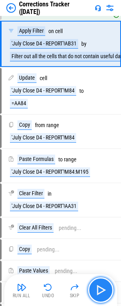
click at [101, 287] on img "button" at bounding box center [101, 290] width 13 height 13
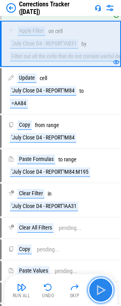
click at [101, 287] on img "button" at bounding box center [101, 290] width 13 height 13
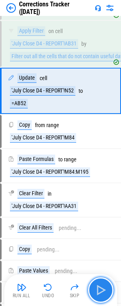
click at [101, 287] on img "button" at bounding box center [101, 290] width 13 height 13
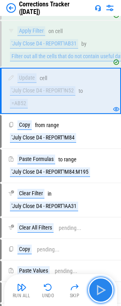
click at [101, 287] on img "button" at bounding box center [101, 290] width 13 height 13
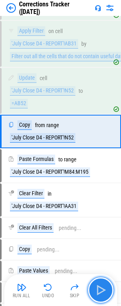
click at [101, 287] on img "button" at bounding box center [101, 290] width 13 height 13
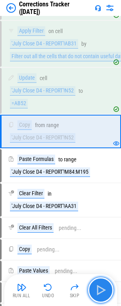
click at [101, 287] on img "button" at bounding box center [101, 290] width 13 height 13
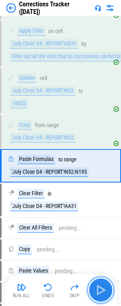
click at [101, 287] on img "button" at bounding box center [101, 290] width 13 height 13
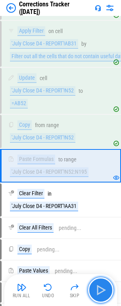
click at [101, 287] on img "button" at bounding box center [101, 290] width 13 height 13
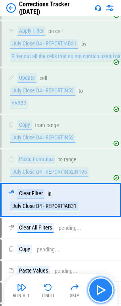
click at [101, 287] on img "button" at bounding box center [101, 290] width 13 height 13
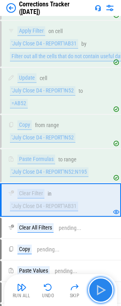
click at [101, 287] on img "button" at bounding box center [101, 290] width 13 height 13
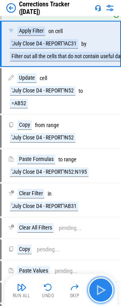
click at [101, 287] on img "button" at bounding box center [101, 290] width 13 height 13
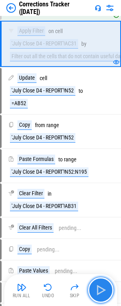
click at [101, 287] on img "button" at bounding box center [101, 290] width 13 height 13
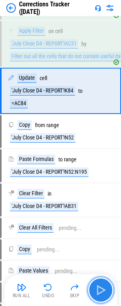
click at [101, 287] on img "button" at bounding box center [101, 290] width 13 height 13
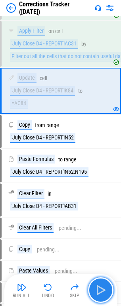
click at [101, 287] on img "button" at bounding box center [101, 290] width 13 height 13
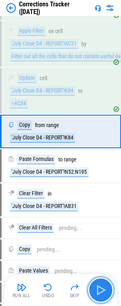
click at [101, 287] on img "button" at bounding box center [101, 290] width 13 height 13
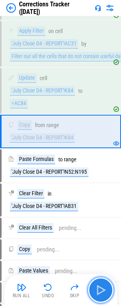
click at [101, 287] on img "button" at bounding box center [101, 290] width 13 height 13
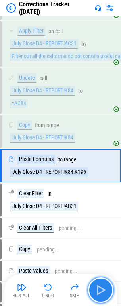
click at [101, 287] on img "button" at bounding box center [101, 290] width 13 height 13
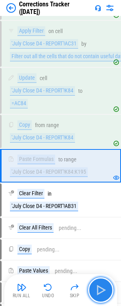
click at [101, 287] on img "button" at bounding box center [101, 290] width 13 height 13
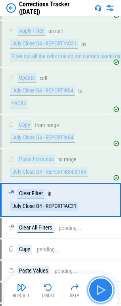
click at [101, 287] on img "button" at bounding box center [101, 290] width 13 height 13
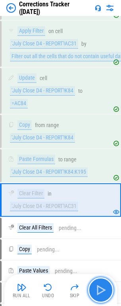
click at [101, 287] on img "button" at bounding box center [101, 290] width 13 height 13
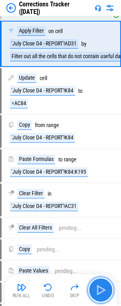
click at [101, 287] on img "button" at bounding box center [101, 290] width 13 height 13
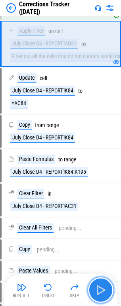
click at [101, 287] on img "button" at bounding box center [101, 290] width 13 height 13
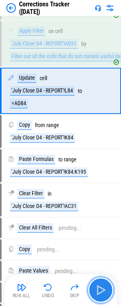
click at [101, 287] on img "button" at bounding box center [101, 290] width 13 height 13
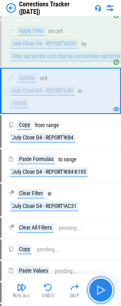
click at [101, 287] on img "button" at bounding box center [101, 290] width 13 height 13
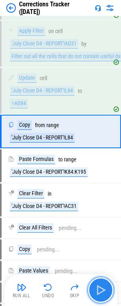
click at [101, 287] on img "button" at bounding box center [101, 290] width 13 height 13
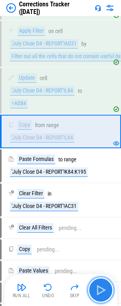
click at [101, 287] on img "button" at bounding box center [101, 290] width 13 height 13
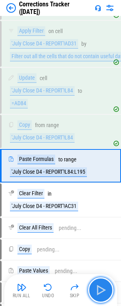
click at [101, 287] on img "button" at bounding box center [101, 290] width 13 height 13
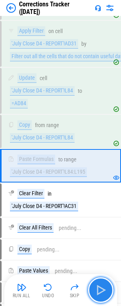
click at [101, 287] on img "button" at bounding box center [101, 290] width 13 height 13
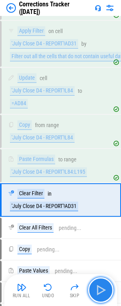
click at [101, 287] on img "button" at bounding box center [101, 290] width 13 height 13
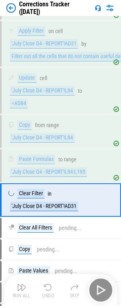
click at [101, 287] on div "Run All Undo Skip" at bounding box center [61, 289] width 105 height 25
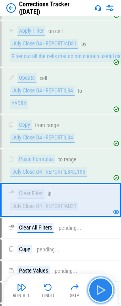
click at [101, 287] on img "button" at bounding box center [101, 290] width 13 height 13
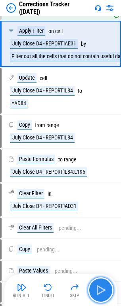
click at [101, 287] on img "button" at bounding box center [101, 290] width 13 height 13
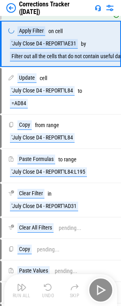
click at [101, 287] on div "Run All Undo Skip" at bounding box center [61, 289] width 105 height 25
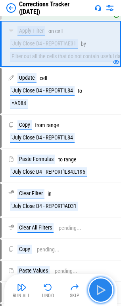
click at [101, 287] on img "button" at bounding box center [101, 290] width 13 height 13
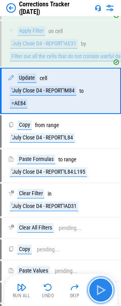
click at [101, 287] on img "button" at bounding box center [101, 290] width 13 height 13
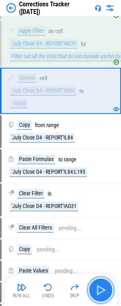
click at [101, 287] on img "button" at bounding box center [101, 290] width 13 height 13
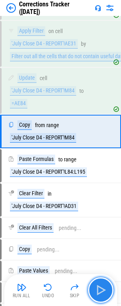
click at [101, 287] on img "button" at bounding box center [101, 290] width 13 height 13
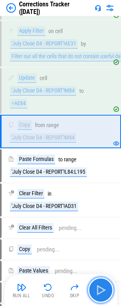
click at [101, 287] on img "button" at bounding box center [101, 290] width 13 height 13
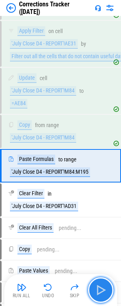
click at [101, 287] on img "button" at bounding box center [101, 290] width 13 height 13
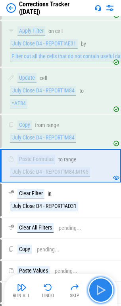
click at [101, 287] on img "button" at bounding box center [101, 290] width 13 height 13
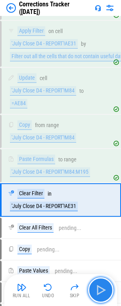
click at [101, 287] on img "button" at bounding box center [101, 290] width 13 height 13
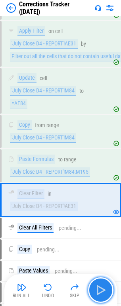
click at [101, 287] on img "button" at bounding box center [101, 290] width 13 height 13
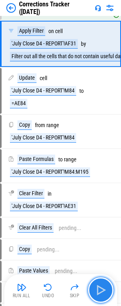
click at [101, 287] on img "button" at bounding box center [101, 290] width 13 height 13
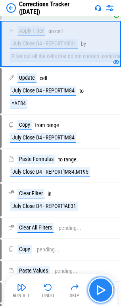
click at [101, 287] on img "button" at bounding box center [101, 290] width 13 height 13
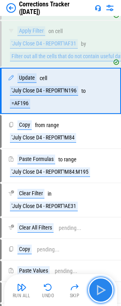
click at [101, 287] on img "button" at bounding box center [101, 290] width 13 height 13
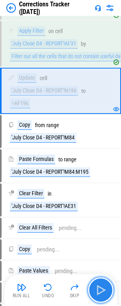
click at [101, 287] on img "button" at bounding box center [101, 290] width 13 height 13
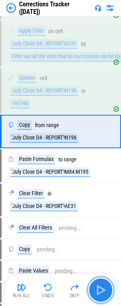
click at [101, 287] on img "button" at bounding box center [101, 290] width 13 height 13
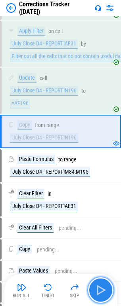
click at [101, 287] on img "button" at bounding box center [101, 290] width 13 height 13
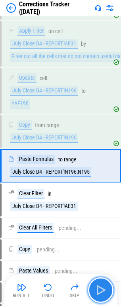
click at [101, 287] on img "button" at bounding box center [101, 290] width 13 height 13
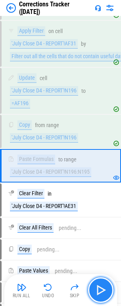
click at [101, 287] on img "button" at bounding box center [101, 290] width 13 height 13
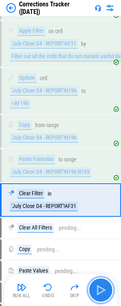
click at [101, 287] on img "button" at bounding box center [101, 290] width 13 height 13
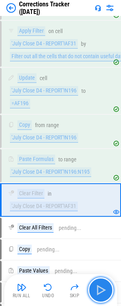
click at [101, 287] on img "button" at bounding box center [101, 290] width 13 height 13
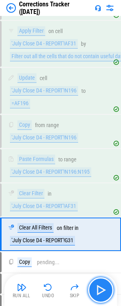
click at [101, 287] on img "button" at bounding box center [101, 290] width 13 height 13
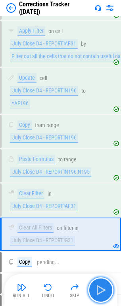
click at [101, 287] on img "button" at bounding box center [101, 290] width 13 height 13
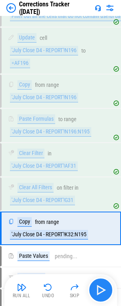
scroll to position [1754, 0]
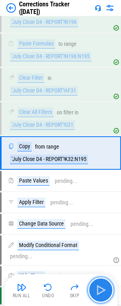
click at [101, 287] on img "button" at bounding box center [101, 290] width 13 height 13
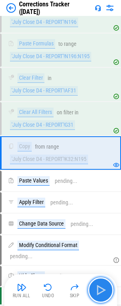
click at [101, 287] on img "button" at bounding box center [101, 290] width 13 height 13
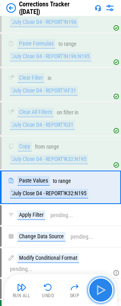
click at [101, 287] on img "button" at bounding box center [101, 290] width 13 height 13
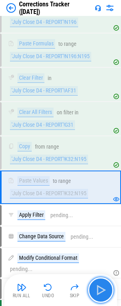
click at [101, 287] on img "button" at bounding box center [101, 290] width 13 height 13
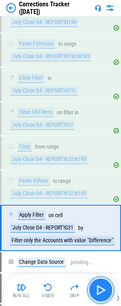
click at [101, 287] on img "button" at bounding box center [101, 290] width 13 height 13
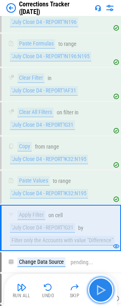
click at [101, 287] on img "button" at bounding box center [101, 290] width 13 height 13
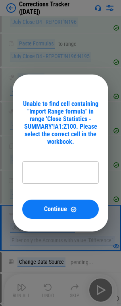
type input "**********"
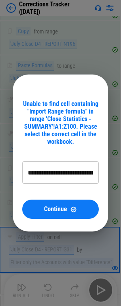
scroll to position [1734, 2]
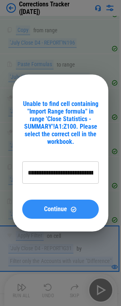
click at [54, 208] on span "Continue" at bounding box center [55, 209] width 23 height 6
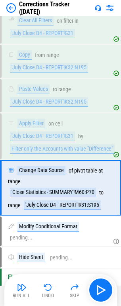
scroll to position [1856, 0]
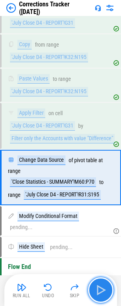
click at [98, 286] on img "button" at bounding box center [101, 290] width 13 height 13
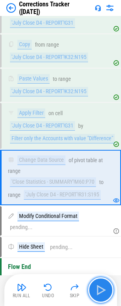
click at [98, 286] on img "button" at bounding box center [101, 290] width 13 height 13
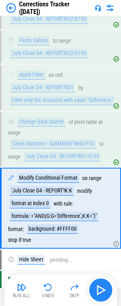
scroll to position [1926, 0]
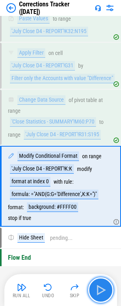
click at [104, 288] on img "button" at bounding box center [101, 290] width 13 height 13
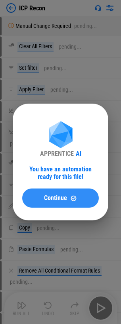
click at [55, 198] on span "Continue" at bounding box center [55, 198] width 23 height 6
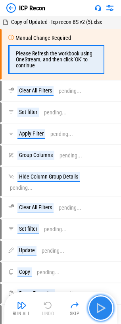
click at [101, 311] on img "button" at bounding box center [101, 308] width 13 height 13
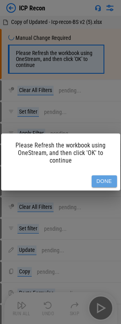
click at [108, 182] on button "Done" at bounding box center [104, 181] width 25 height 12
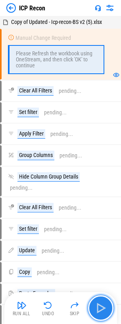
click at [97, 311] on img "button" at bounding box center [101, 308] width 13 height 13
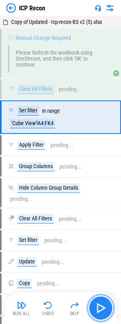
click at [97, 311] on img "button" at bounding box center [101, 308] width 13 height 13
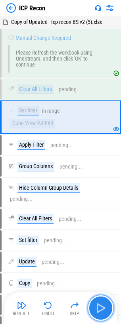
click at [97, 311] on img "button" at bounding box center [101, 308] width 13 height 13
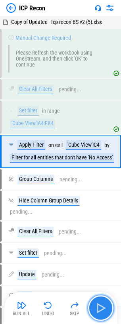
click at [97, 311] on img "button" at bounding box center [101, 308] width 13 height 13
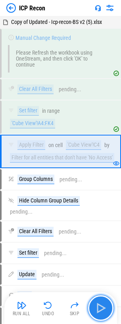
click at [97, 311] on img "button" at bounding box center [101, 308] width 13 height 13
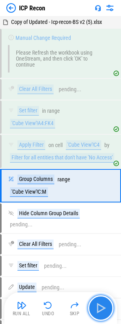
click at [97, 311] on img "button" at bounding box center [101, 308] width 13 height 13
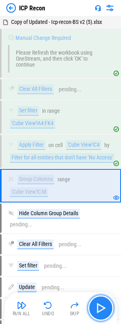
click at [97, 311] on img "button" at bounding box center [101, 308] width 13 height 13
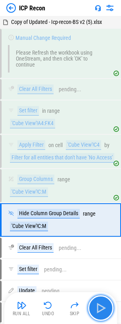
click at [97, 311] on img "button" at bounding box center [101, 308] width 13 height 13
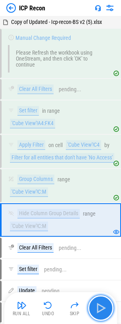
click at [97, 311] on img "button" at bounding box center [101, 308] width 13 height 13
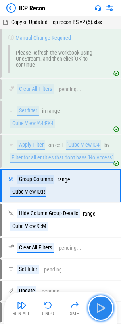
click at [97, 311] on img "button" at bounding box center [101, 308] width 13 height 13
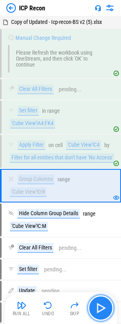
click at [97, 311] on img "button" at bounding box center [101, 308] width 13 height 13
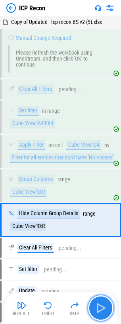
click at [97, 311] on img "button" at bounding box center [101, 308] width 13 height 13
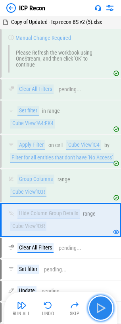
click at [97, 311] on img "button" at bounding box center [101, 308] width 13 height 13
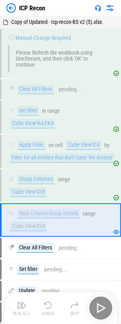
click at [97, 311] on div "Run All Undo Skip" at bounding box center [61, 307] width 105 height 25
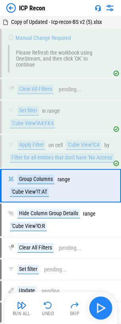
click at [97, 311] on div "Run All Undo Skip" at bounding box center [61, 307] width 105 height 25
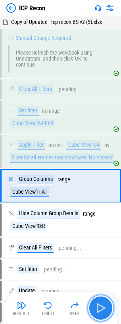
click at [97, 311] on img "button" at bounding box center [101, 308] width 13 height 13
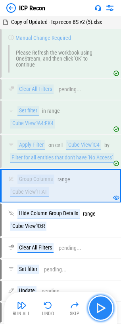
click at [97, 311] on img "button" at bounding box center [101, 308] width 13 height 13
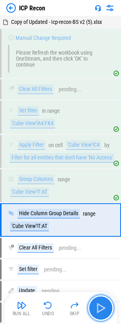
click at [97, 311] on img "button" at bounding box center [101, 308] width 13 height 13
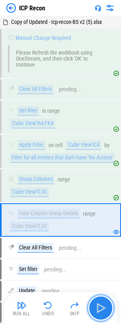
click at [97, 311] on img "button" at bounding box center [101, 308] width 13 height 13
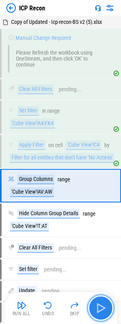
click at [97, 311] on img "button" at bounding box center [101, 308] width 13 height 13
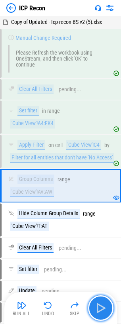
click at [97, 311] on img "button" at bounding box center [101, 308] width 13 height 13
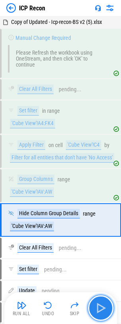
click at [97, 311] on img "button" at bounding box center [101, 308] width 13 height 13
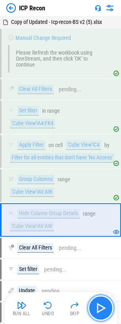
click at [97, 311] on img "button" at bounding box center [101, 308] width 13 height 13
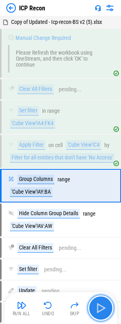
click at [97, 311] on img "button" at bounding box center [101, 308] width 13 height 13
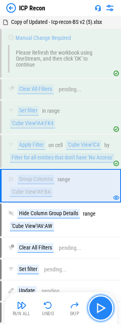
click at [97, 311] on img "button" at bounding box center [101, 308] width 13 height 13
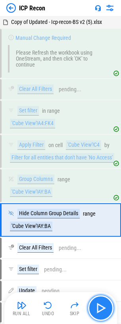
click at [97, 311] on img "button" at bounding box center [101, 308] width 13 height 13
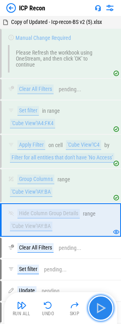
click at [97, 311] on img "button" at bounding box center [101, 308] width 13 height 13
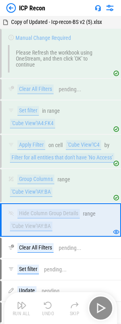
click at [97, 311] on div "Run All Undo Skip" at bounding box center [61, 307] width 105 height 25
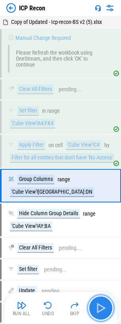
click at [102, 312] on img "button" at bounding box center [101, 308] width 13 height 13
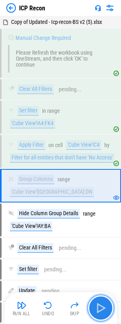
click at [102, 312] on img "button" at bounding box center [101, 308] width 13 height 13
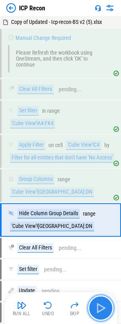
click at [102, 312] on img "button" at bounding box center [101, 308] width 13 height 13
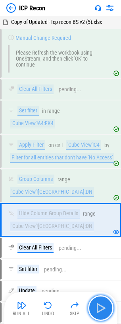
click at [102, 312] on img "button" at bounding box center [101, 308] width 13 height 13
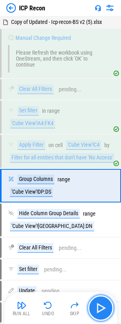
click at [102, 312] on img "button" at bounding box center [101, 308] width 13 height 13
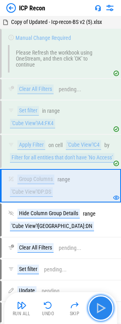
click at [102, 312] on img "button" at bounding box center [101, 308] width 13 height 13
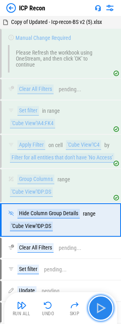
click at [102, 312] on img "button" at bounding box center [101, 308] width 13 height 13
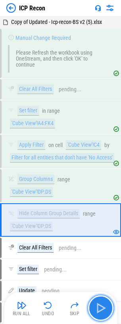
click at [102, 312] on img "button" at bounding box center [101, 308] width 13 height 13
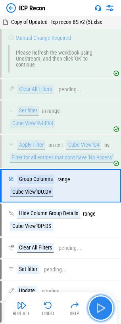
click at [102, 312] on img "button" at bounding box center [101, 308] width 13 height 13
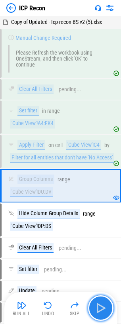
click at [102, 312] on img "button" at bounding box center [101, 308] width 13 height 13
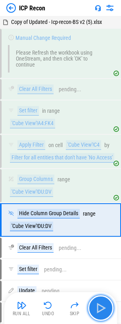
click at [102, 312] on img "button" at bounding box center [101, 308] width 13 height 13
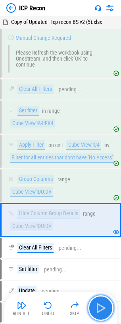
click at [102, 312] on img "button" at bounding box center [101, 308] width 13 height 13
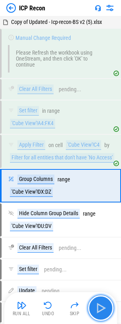
click at [102, 312] on img "button" at bounding box center [101, 308] width 13 height 13
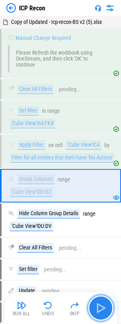
click at [102, 312] on img "button" at bounding box center [101, 308] width 13 height 13
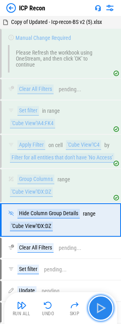
click at [102, 312] on img "button" at bounding box center [101, 308] width 13 height 13
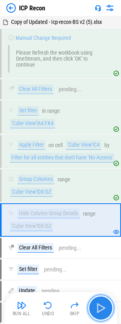
click at [102, 312] on img "button" at bounding box center [101, 308] width 13 height 13
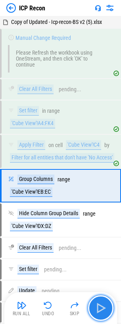
click at [102, 312] on img "button" at bounding box center [101, 308] width 13 height 13
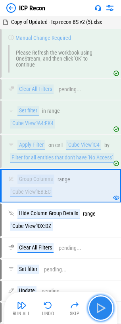
click at [102, 312] on img "button" at bounding box center [101, 308] width 13 height 13
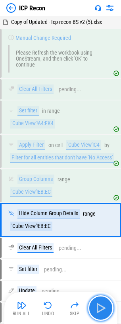
click at [102, 312] on img "button" at bounding box center [101, 308] width 13 height 13
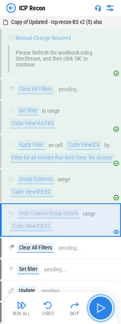
click at [102, 312] on img "button" at bounding box center [101, 308] width 13 height 13
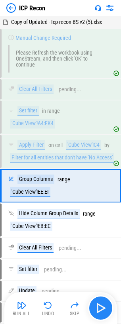
click at [102, 312] on div "Run All Undo Skip" at bounding box center [61, 307] width 105 height 25
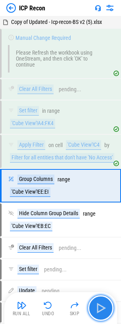
click at [102, 312] on img "button" at bounding box center [101, 308] width 13 height 13
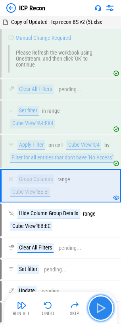
click at [102, 312] on img "button" at bounding box center [101, 308] width 13 height 13
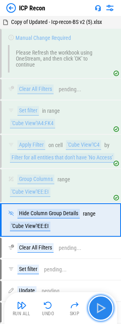
click at [102, 312] on img "button" at bounding box center [101, 308] width 13 height 13
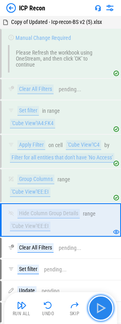
click at [102, 312] on img "button" at bounding box center [101, 308] width 13 height 13
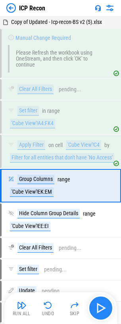
click at [102, 312] on div "Run All Undo Skip" at bounding box center [61, 307] width 105 height 25
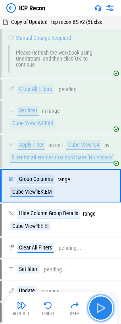
click at [102, 312] on img "button" at bounding box center [101, 308] width 13 height 13
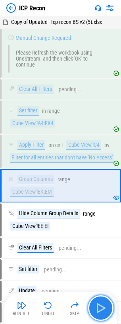
click at [102, 312] on img "button" at bounding box center [101, 308] width 13 height 13
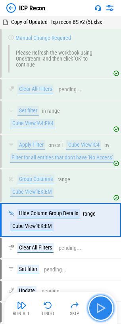
click at [102, 312] on img "button" at bounding box center [101, 308] width 13 height 13
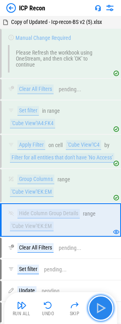
click at [102, 312] on img "button" at bounding box center [101, 308] width 13 height 13
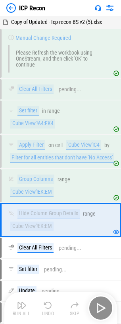
click at [102, 312] on div "Run All Undo Skip" at bounding box center [61, 307] width 105 height 25
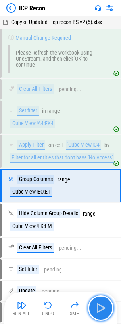
click at [102, 312] on img "button" at bounding box center [101, 308] width 13 height 13
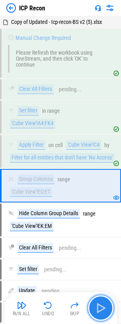
click at [102, 312] on img "button" at bounding box center [101, 308] width 13 height 13
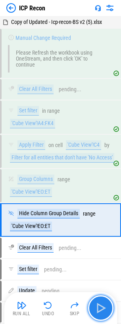
click at [102, 312] on img "button" at bounding box center [101, 308] width 13 height 13
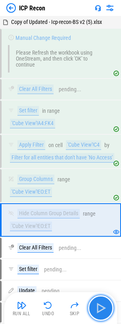
click at [102, 312] on img "button" at bounding box center [101, 308] width 13 height 13
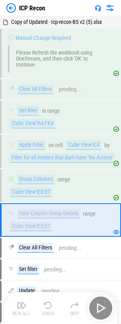
click at [102, 312] on div "Run All Undo Skip" at bounding box center [61, 307] width 105 height 25
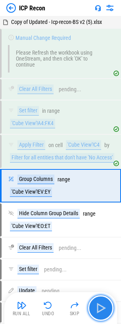
click at [102, 312] on img "button" at bounding box center [101, 308] width 13 height 13
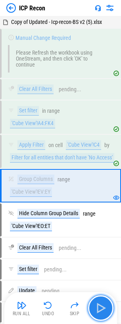
click at [102, 312] on img "button" at bounding box center [101, 308] width 13 height 13
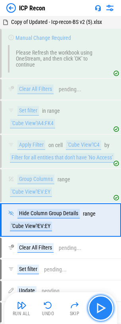
click at [102, 312] on img "button" at bounding box center [101, 308] width 13 height 13
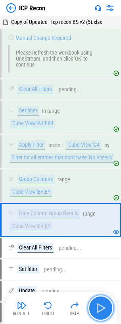
click at [102, 312] on img "button" at bounding box center [101, 308] width 13 height 13
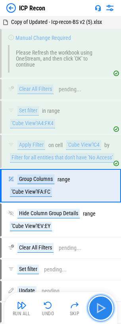
click at [102, 312] on img "button" at bounding box center [101, 308] width 13 height 13
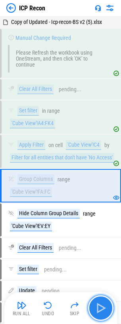
click at [102, 312] on img "button" at bounding box center [101, 308] width 13 height 13
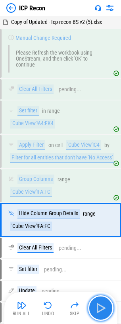
click at [102, 312] on img "button" at bounding box center [101, 308] width 13 height 13
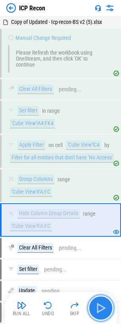
click at [102, 312] on img "button" at bounding box center [101, 308] width 13 height 13
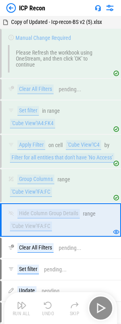
click at [102, 312] on div "Run All Undo Skip" at bounding box center [61, 307] width 105 height 25
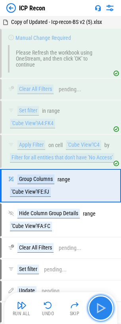
click at [102, 312] on img "button" at bounding box center [101, 308] width 13 height 13
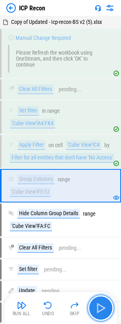
click at [102, 312] on img "button" at bounding box center [101, 308] width 13 height 13
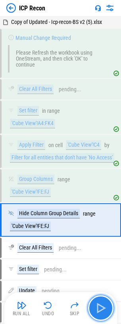
click at [102, 312] on img "button" at bounding box center [101, 308] width 13 height 13
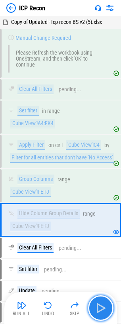
click at [102, 312] on img "button" at bounding box center [101, 308] width 13 height 13
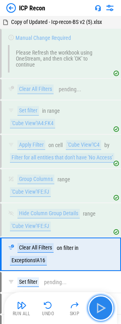
click at [102, 312] on img "button" at bounding box center [101, 308] width 13 height 13
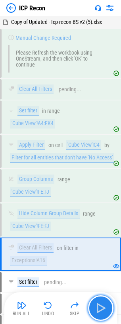
click at [102, 312] on img "button" at bounding box center [101, 308] width 13 height 13
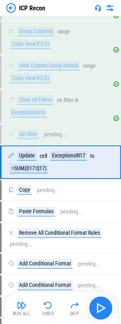
scroll to position [148, 0]
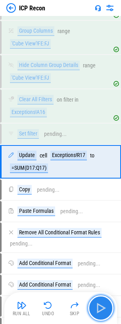
click at [102, 312] on img "button" at bounding box center [101, 308] width 13 height 13
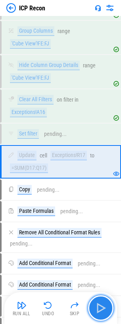
click at [102, 312] on img "button" at bounding box center [101, 308] width 13 height 13
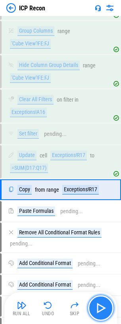
click at [102, 312] on img "button" at bounding box center [101, 308] width 13 height 13
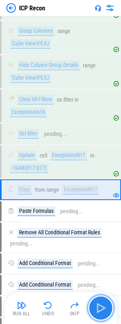
click at [102, 312] on img "button" at bounding box center [101, 308] width 13 height 13
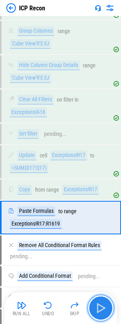
click at [102, 312] on img "button" at bounding box center [101, 308] width 13 height 13
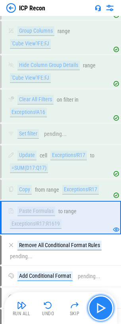
click at [102, 312] on img "button" at bounding box center [101, 308] width 13 height 13
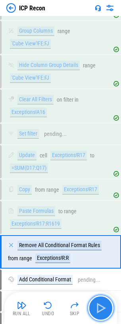
click at [102, 312] on img "button" at bounding box center [101, 308] width 13 height 13
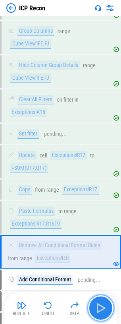
click at [102, 312] on img "button" at bounding box center [101, 308] width 13 height 13
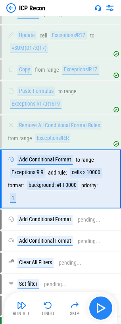
scroll to position [285, 0]
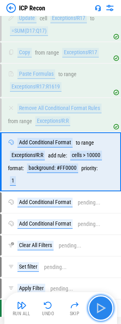
click at [102, 312] on img "button" at bounding box center [101, 308] width 13 height 13
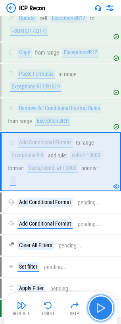
click at [102, 312] on img "button" at bounding box center [101, 308] width 13 height 13
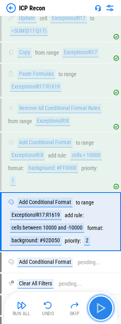
click at [102, 312] on img "button" at bounding box center [101, 308] width 13 height 13
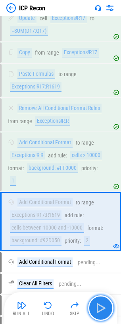
click at [102, 312] on img "button" at bounding box center [101, 308] width 13 height 13
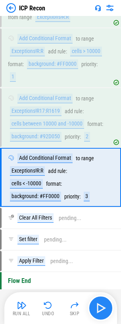
scroll to position [394, 0]
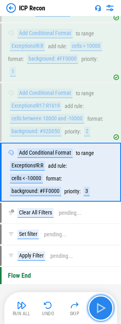
click at [102, 312] on img "button" at bounding box center [101, 308] width 13 height 13
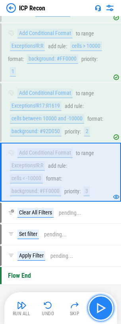
click at [102, 312] on img "button" at bounding box center [101, 308] width 13 height 13
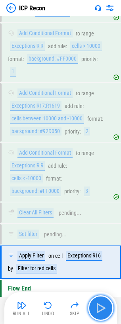
click at [102, 312] on img "button" at bounding box center [101, 308] width 13 height 13
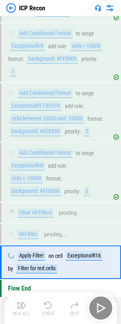
click at [102, 312] on div "Run All Undo Skip" at bounding box center [61, 307] width 105 height 25
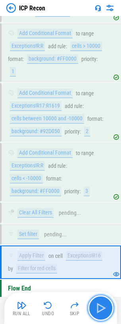
click at [102, 312] on img "button" at bounding box center [101, 308] width 13 height 13
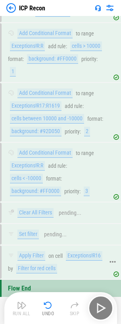
scroll to position [407, 0]
